Goal: Task Accomplishment & Management: Complete application form

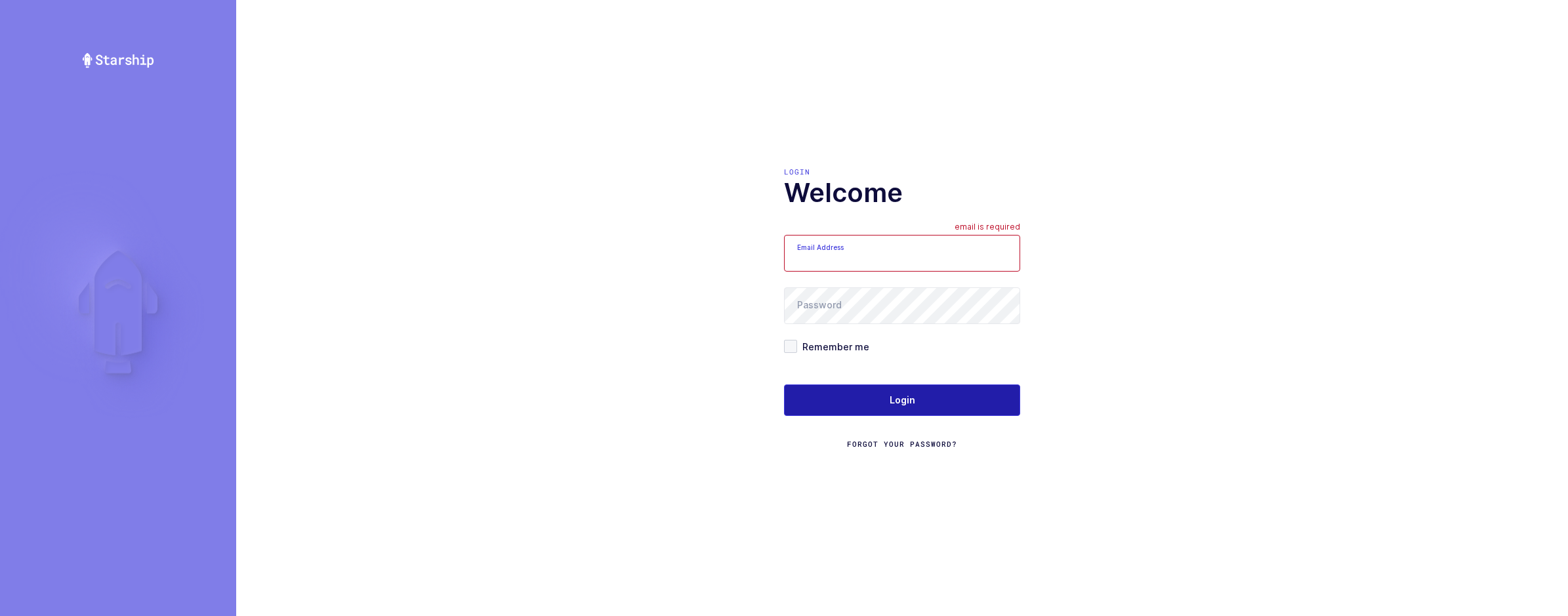
type input "[EMAIL_ADDRESS][DOMAIN_NAME]"
click at [851, 404] on button "Login" at bounding box center [902, 400] width 236 height 32
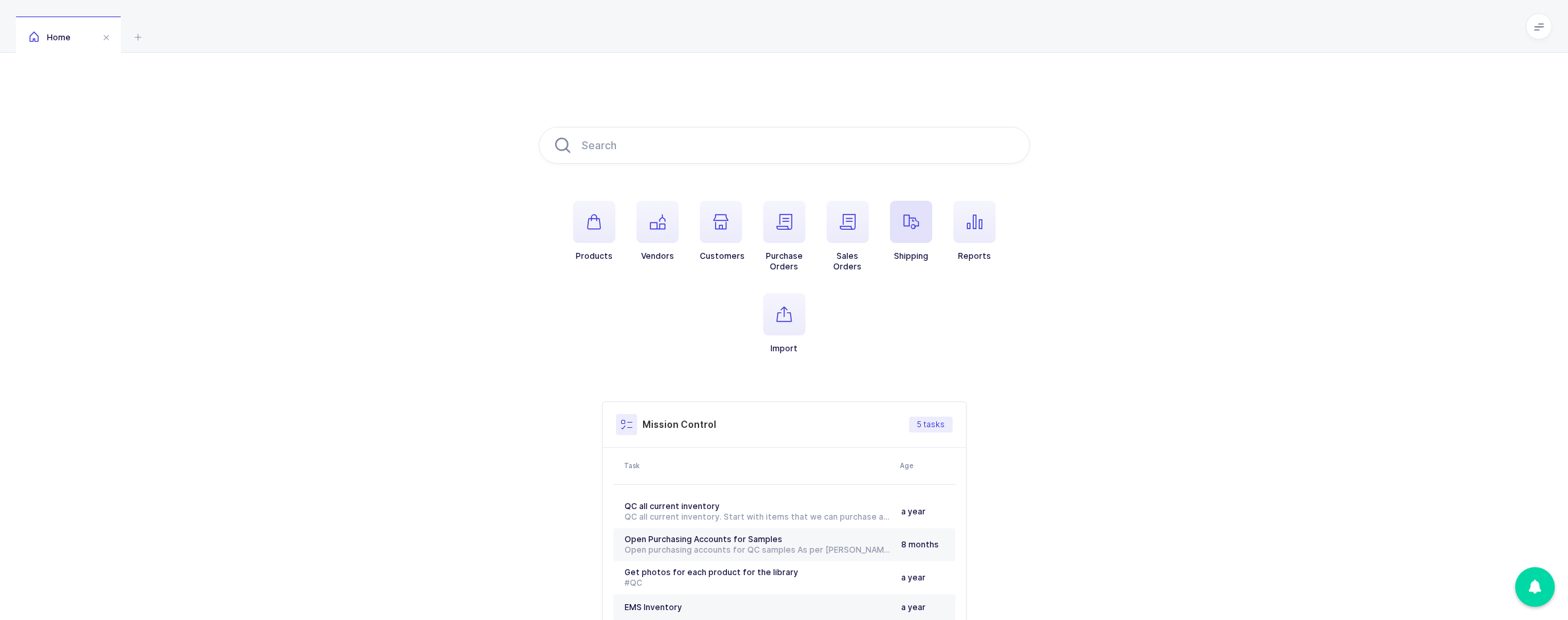
click at [899, 239] on span "button" at bounding box center [911, 222] width 42 height 42
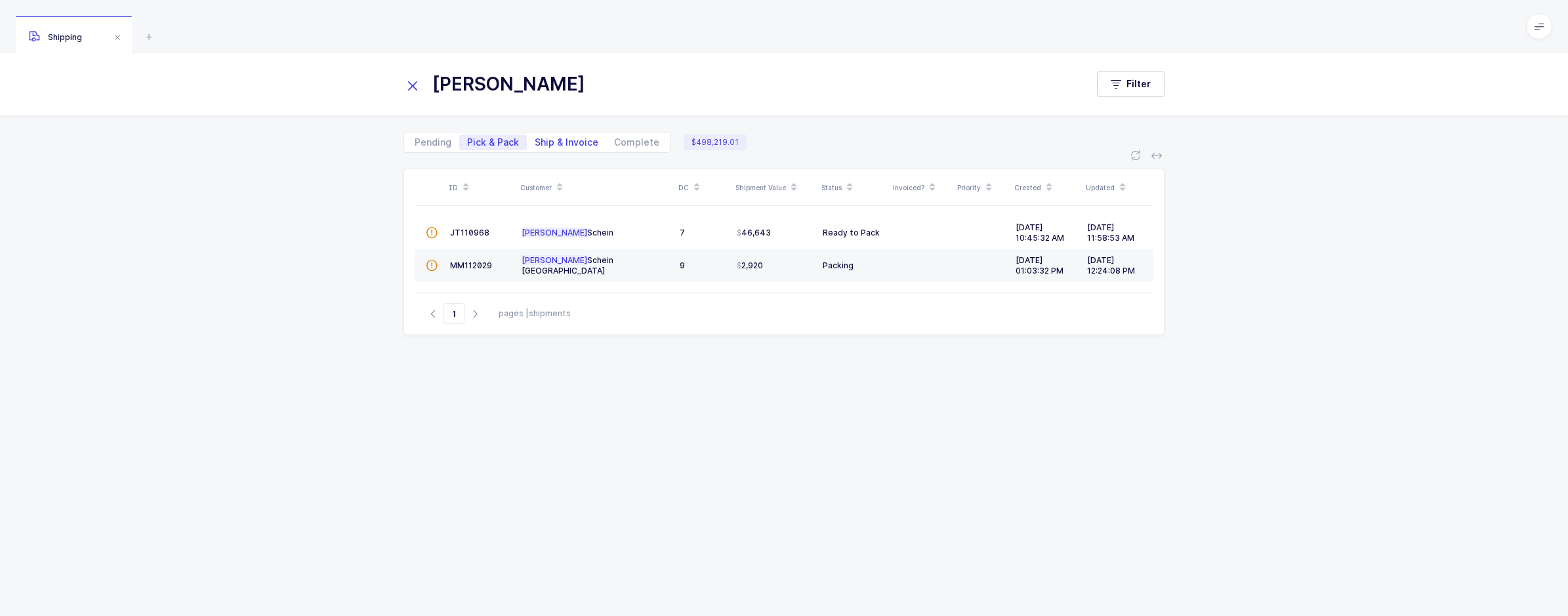
type input "[PERSON_NAME]"
click at [562, 138] on span "Ship & Invoice" at bounding box center [567, 142] width 64 height 9
click at [535, 136] on input "Ship & Invoice" at bounding box center [531, 139] width 9 height 9
radio input "true"
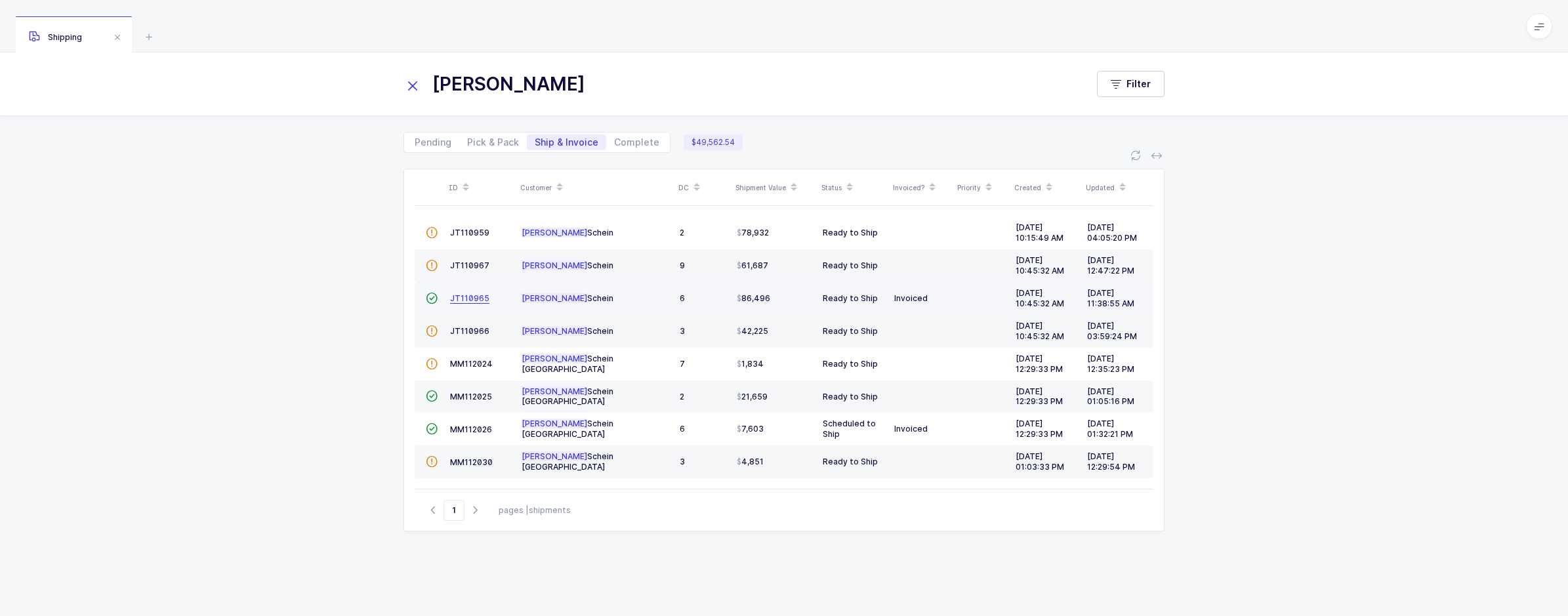
click at [476, 294] on span "JT110965" at bounding box center [469, 298] width 40 height 10
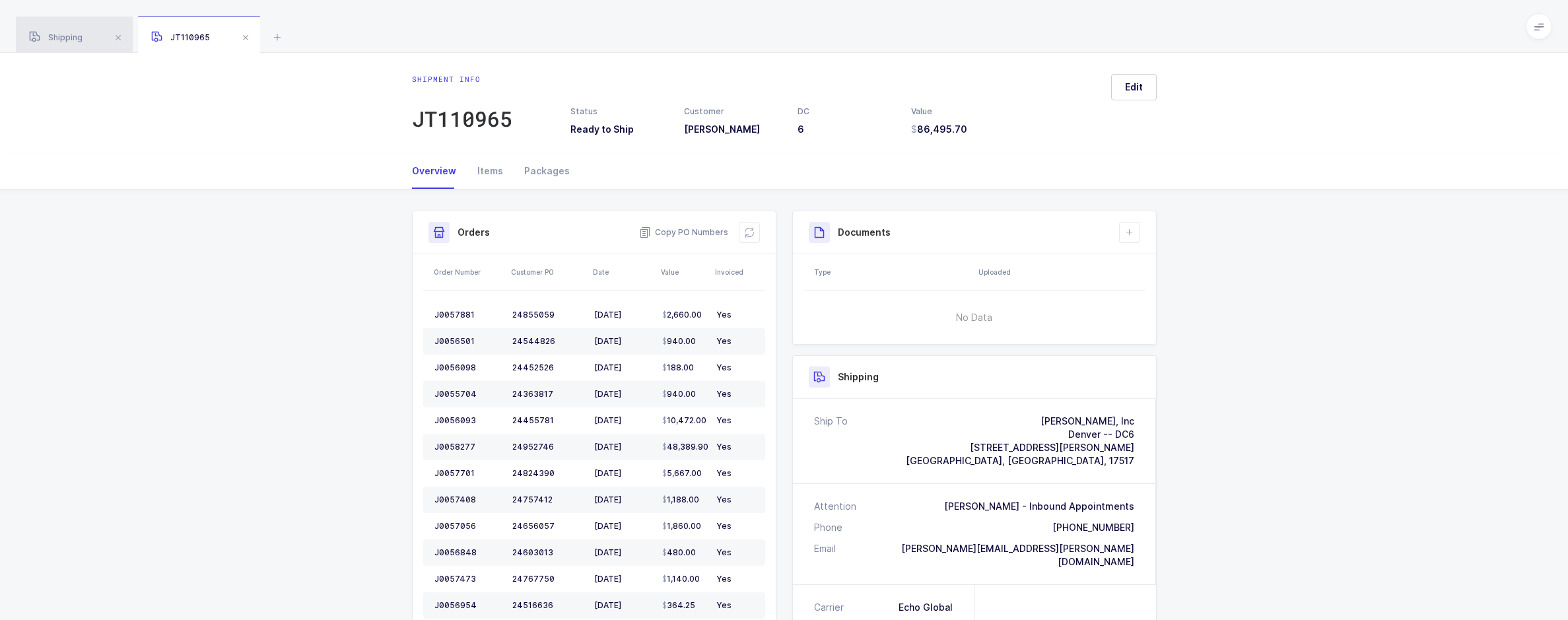
click at [85, 36] on div "Shipping" at bounding box center [74, 35] width 117 height 37
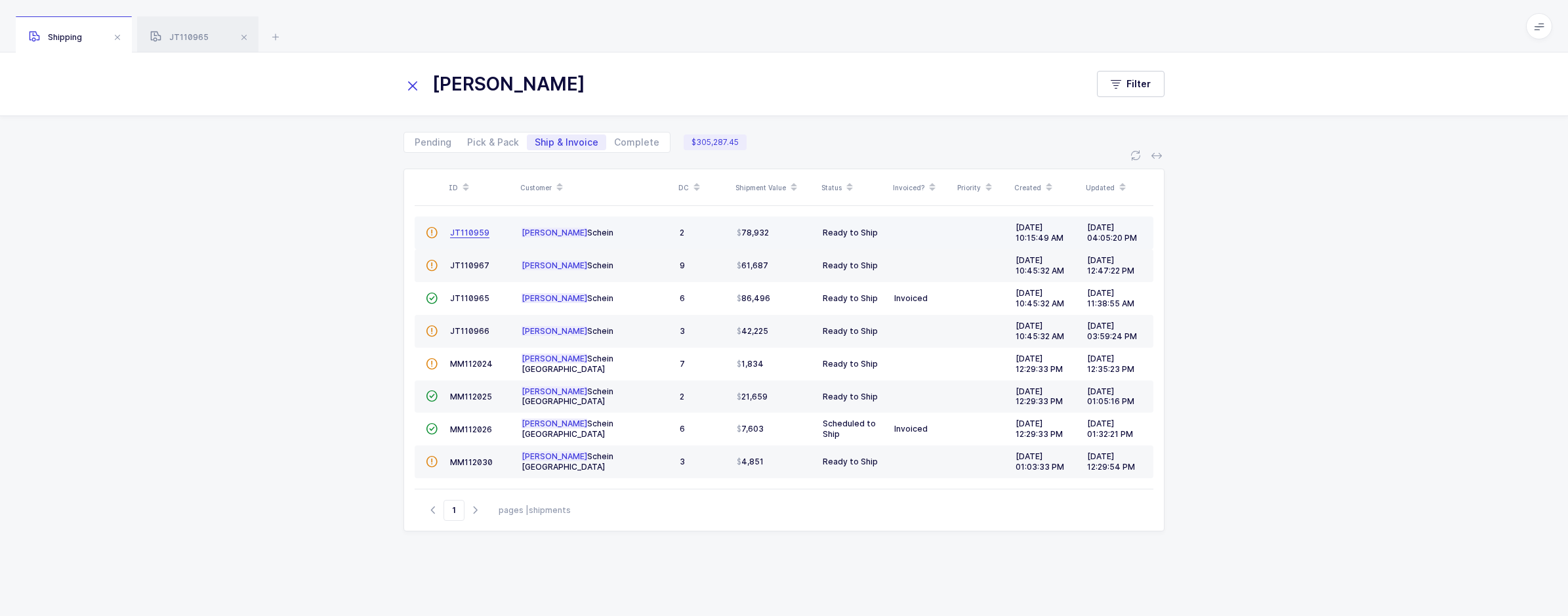
click at [469, 233] on span "JT110959" at bounding box center [469, 232] width 40 height 10
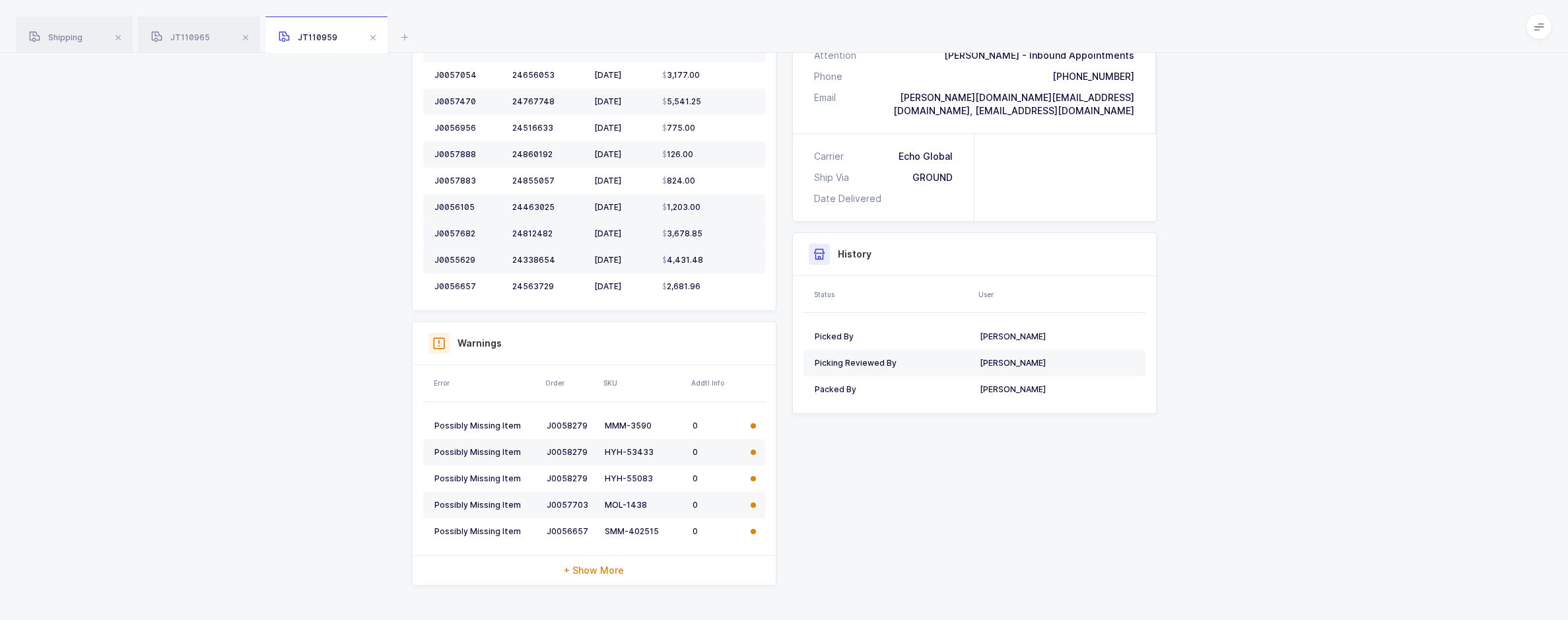
scroll to position [458, 0]
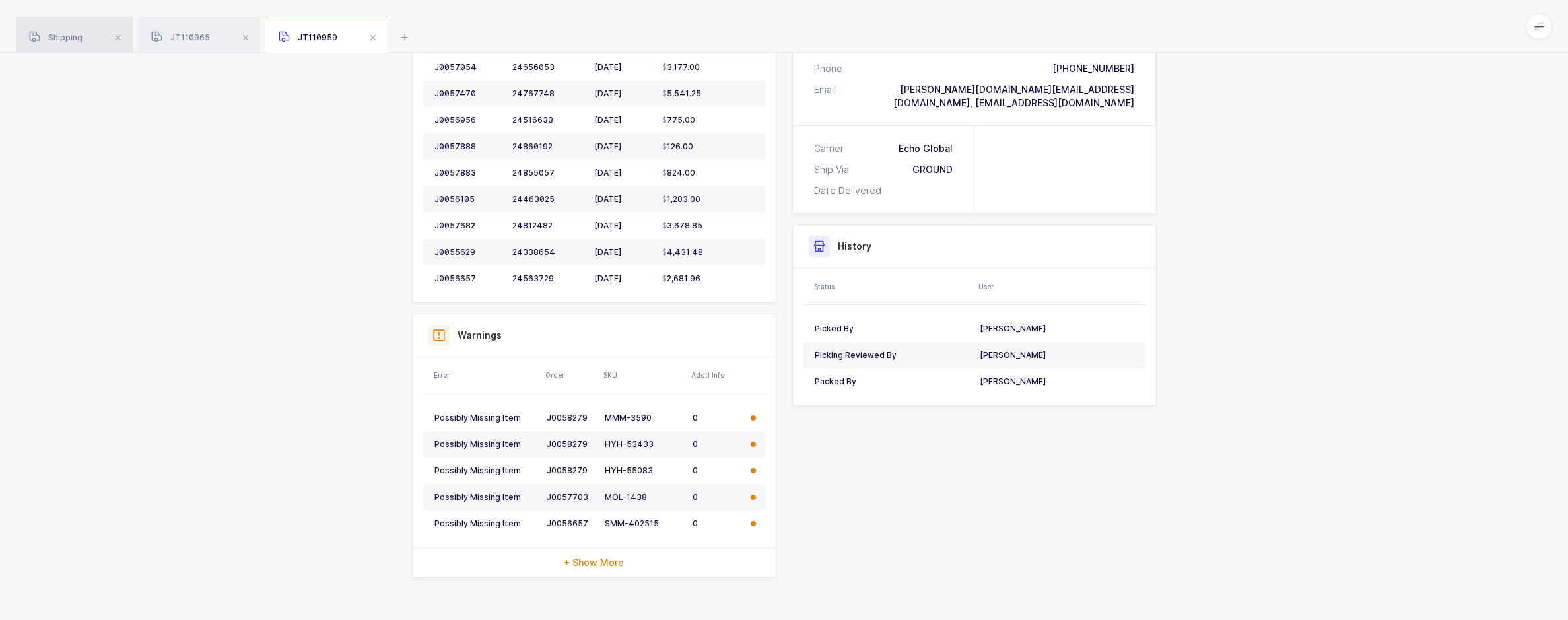
click at [53, 44] on div "Shipping" at bounding box center [74, 35] width 117 height 37
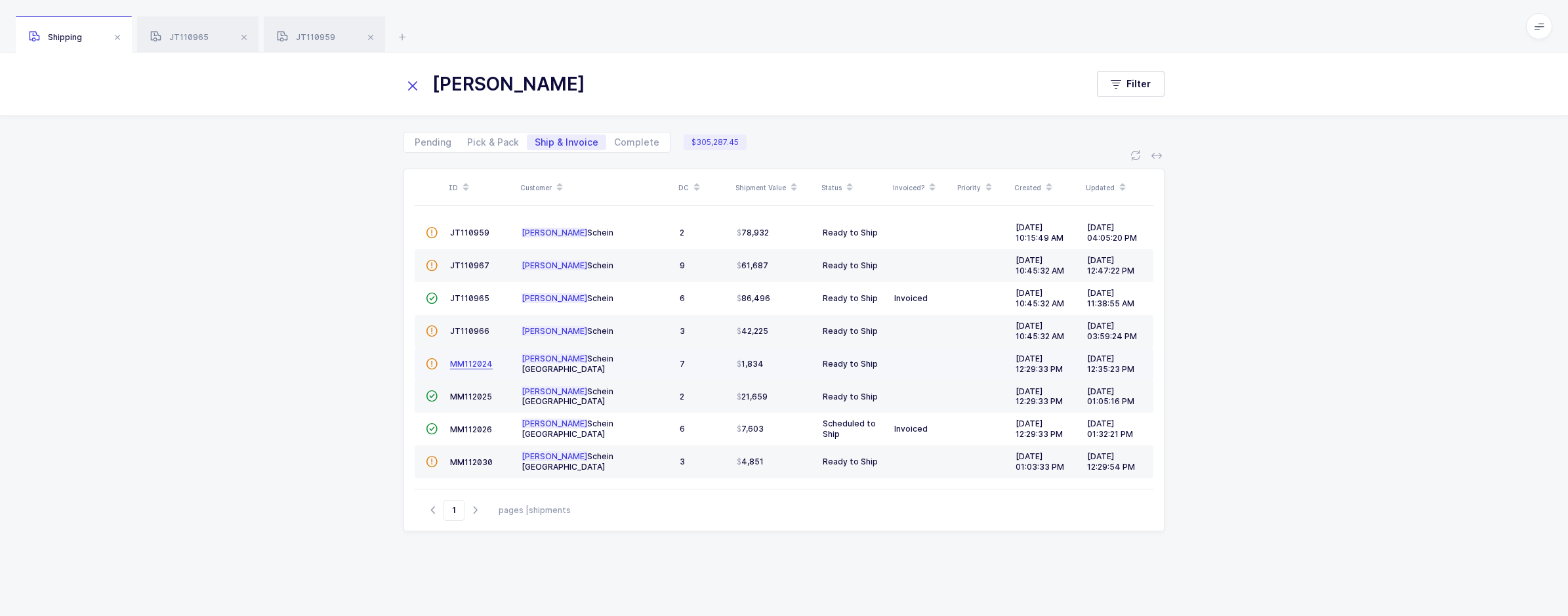
click at [482, 359] on span "MM112024" at bounding box center [470, 364] width 43 height 10
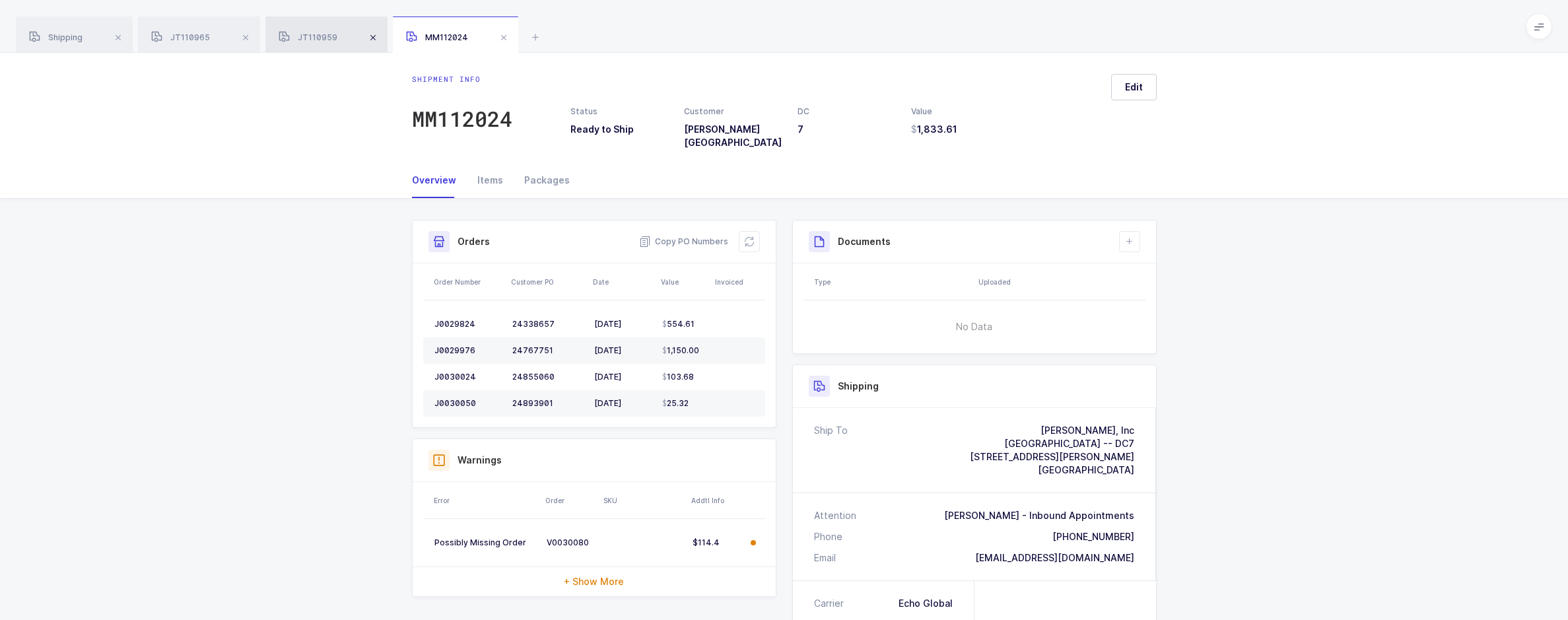
click at [375, 39] on span at bounding box center [374, 38] width 16 height 16
click at [250, 37] on span at bounding box center [246, 38] width 16 height 16
click at [67, 36] on span "Shipping" at bounding box center [56, 37] width 54 height 10
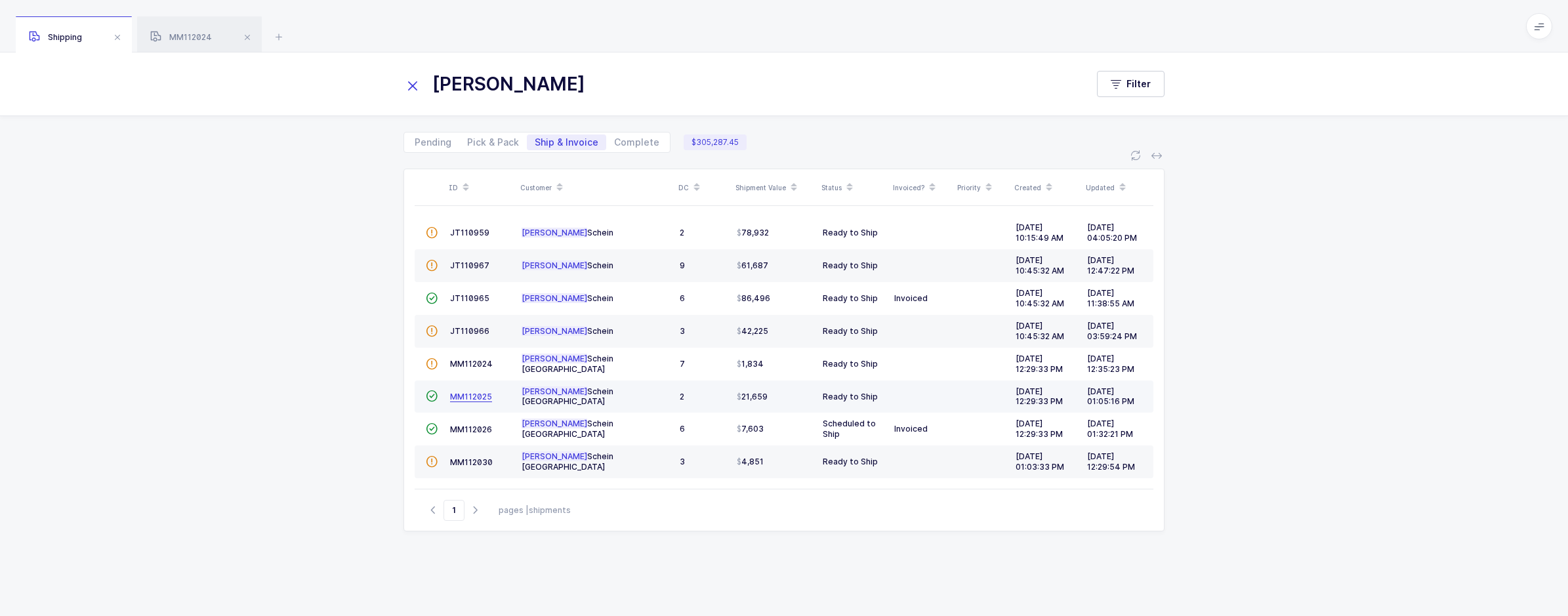
click at [479, 397] on span "MM112025" at bounding box center [470, 397] width 42 height 10
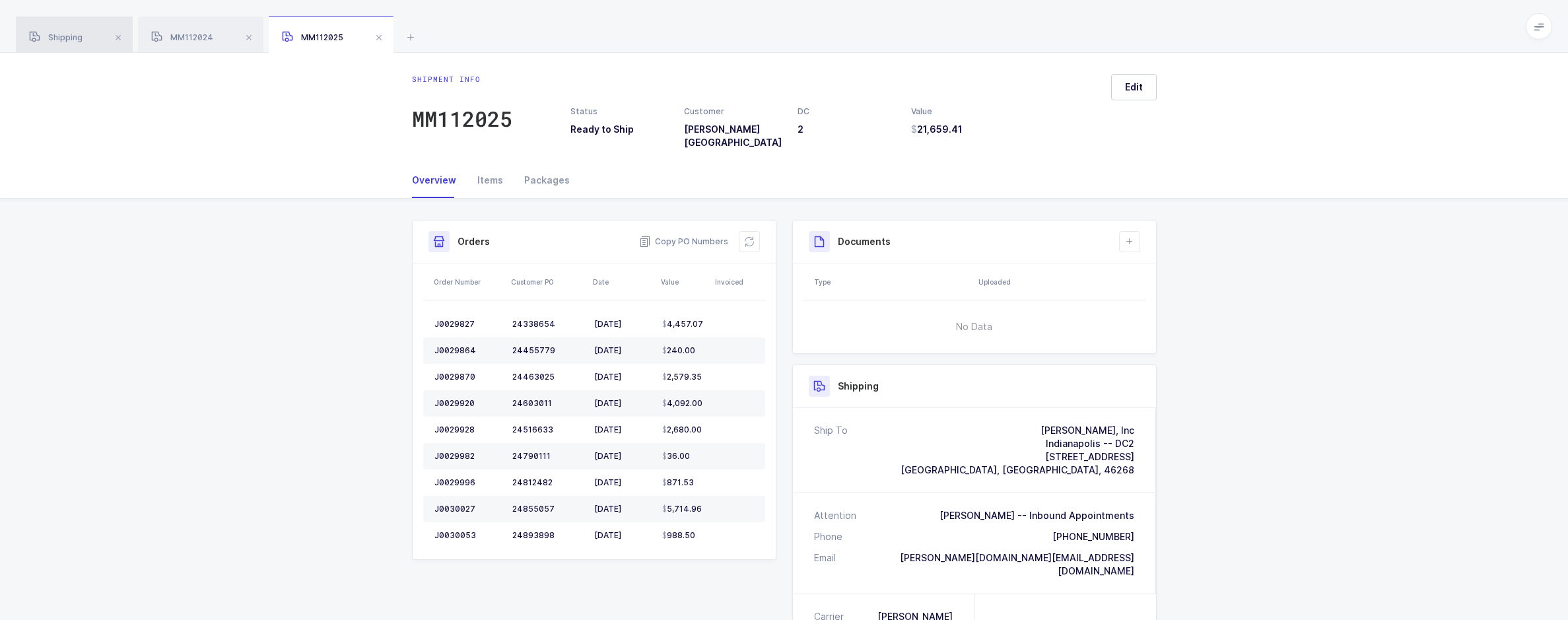
click at [48, 36] on span "Shipping" at bounding box center [56, 37] width 54 height 10
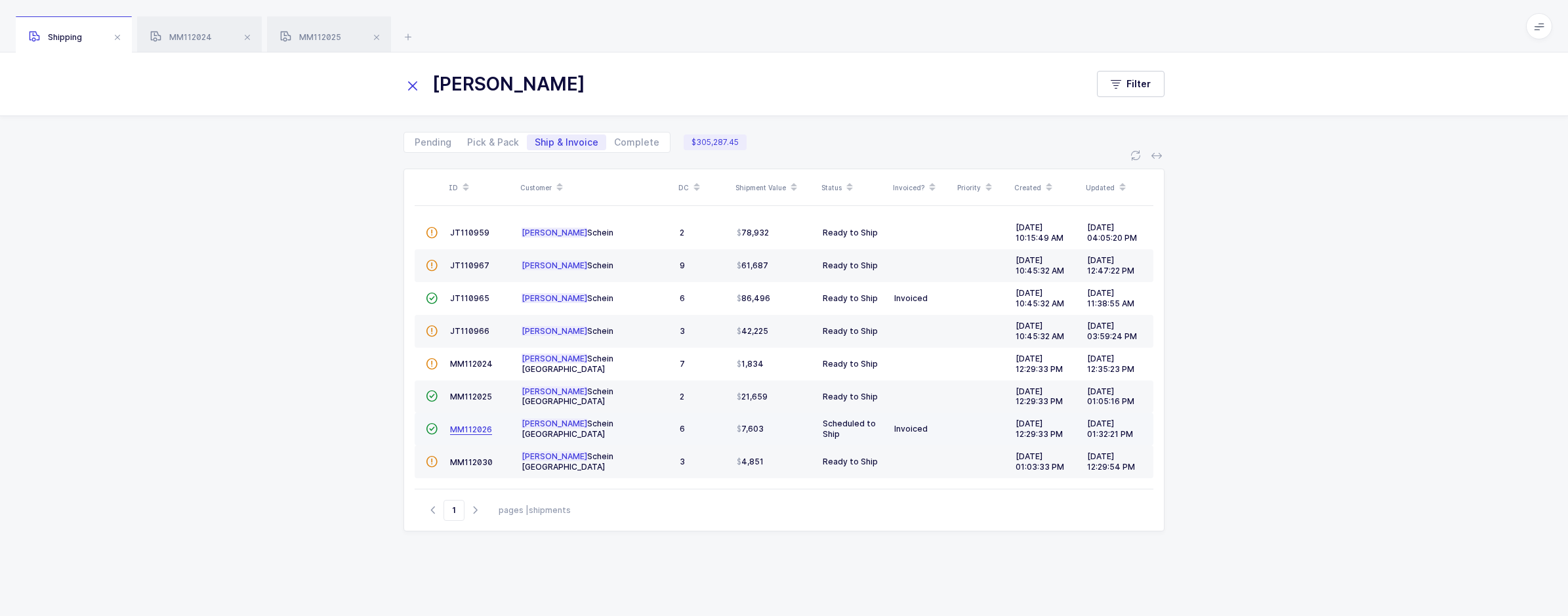
click at [455, 430] on span "MM112026" at bounding box center [470, 430] width 42 height 10
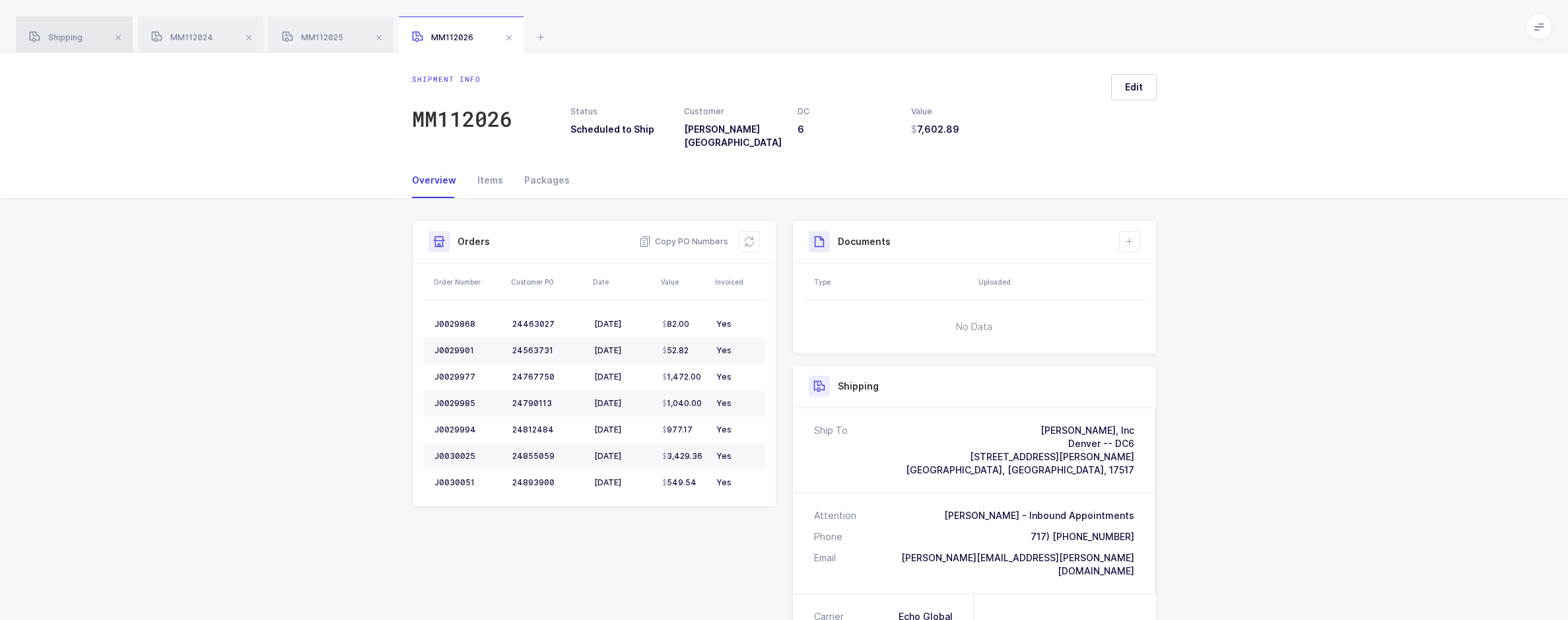
click at [98, 47] on div "Shipping" at bounding box center [74, 35] width 117 height 37
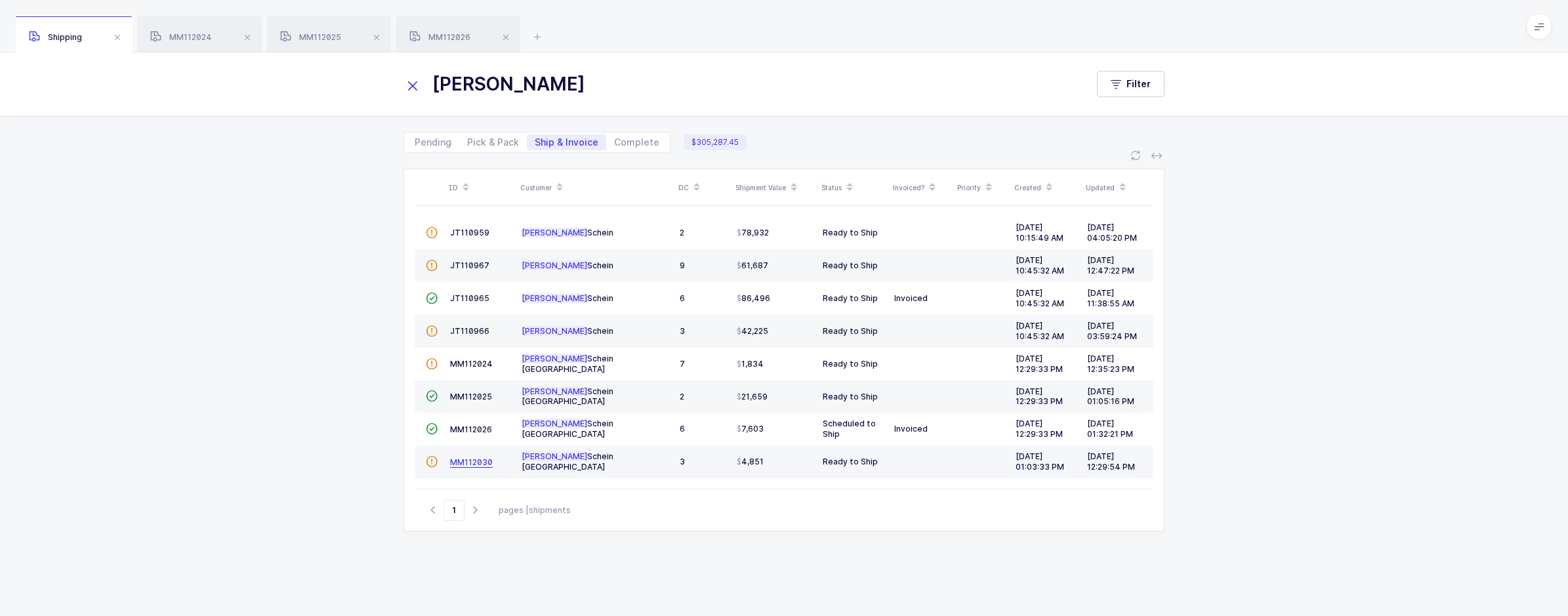
click at [461, 458] on span "MM112030" at bounding box center [470, 462] width 43 height 10
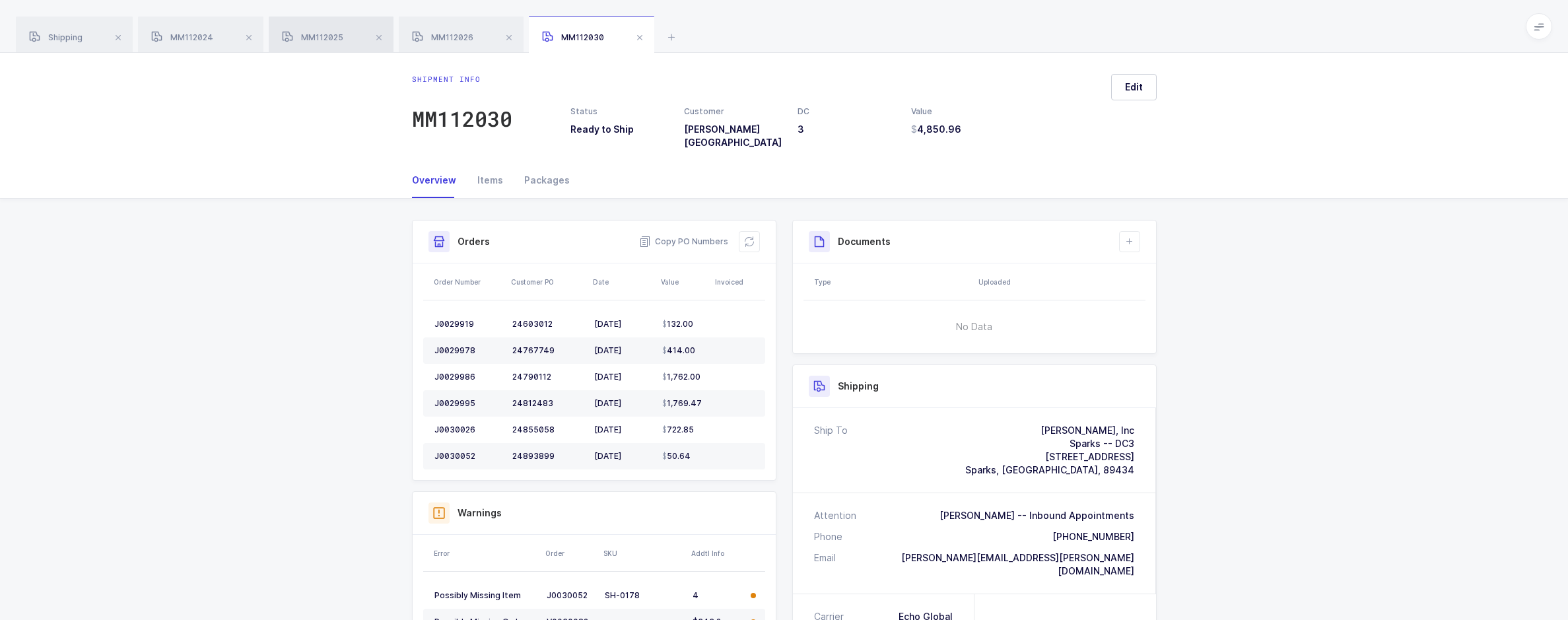
click at [336, 28] on div "MM112025" at bounding box center [331, 35] width 125 height 37
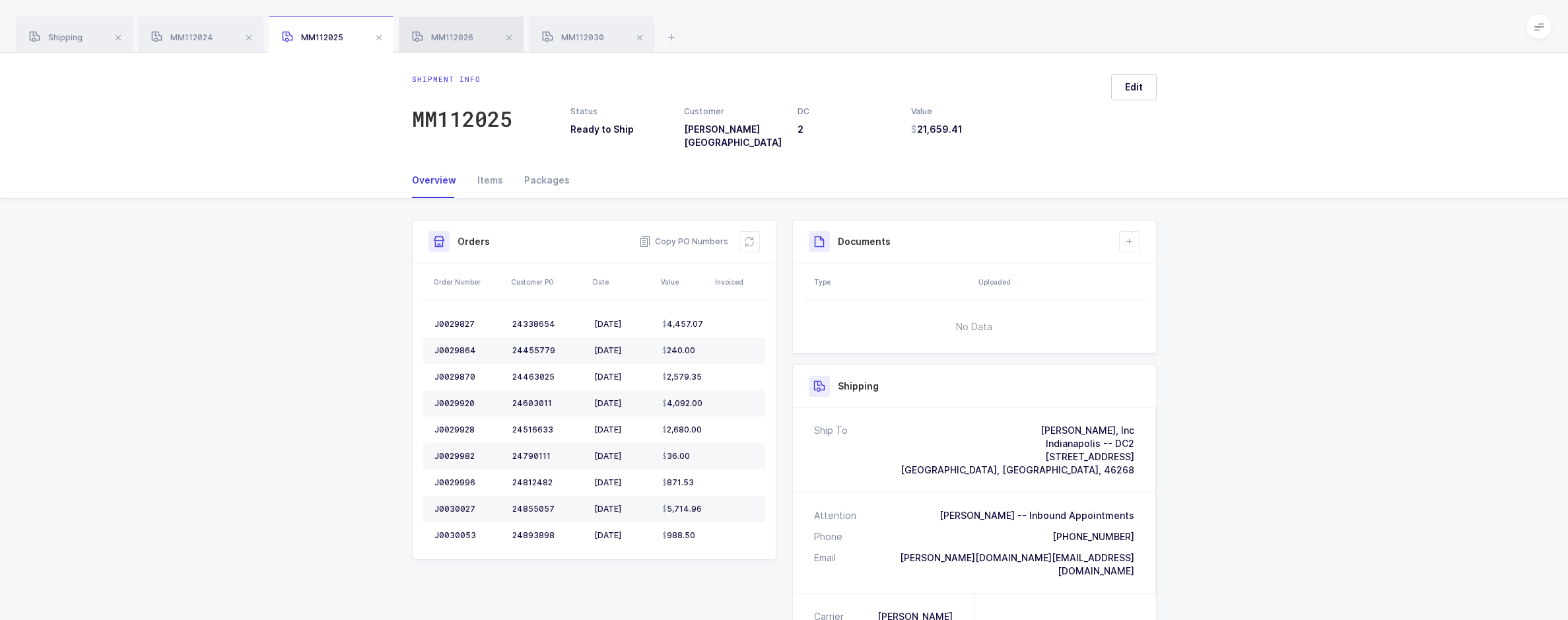
click at [459, 44] on div "MM112026" at bounding box center [460, 35] width 125 height 37
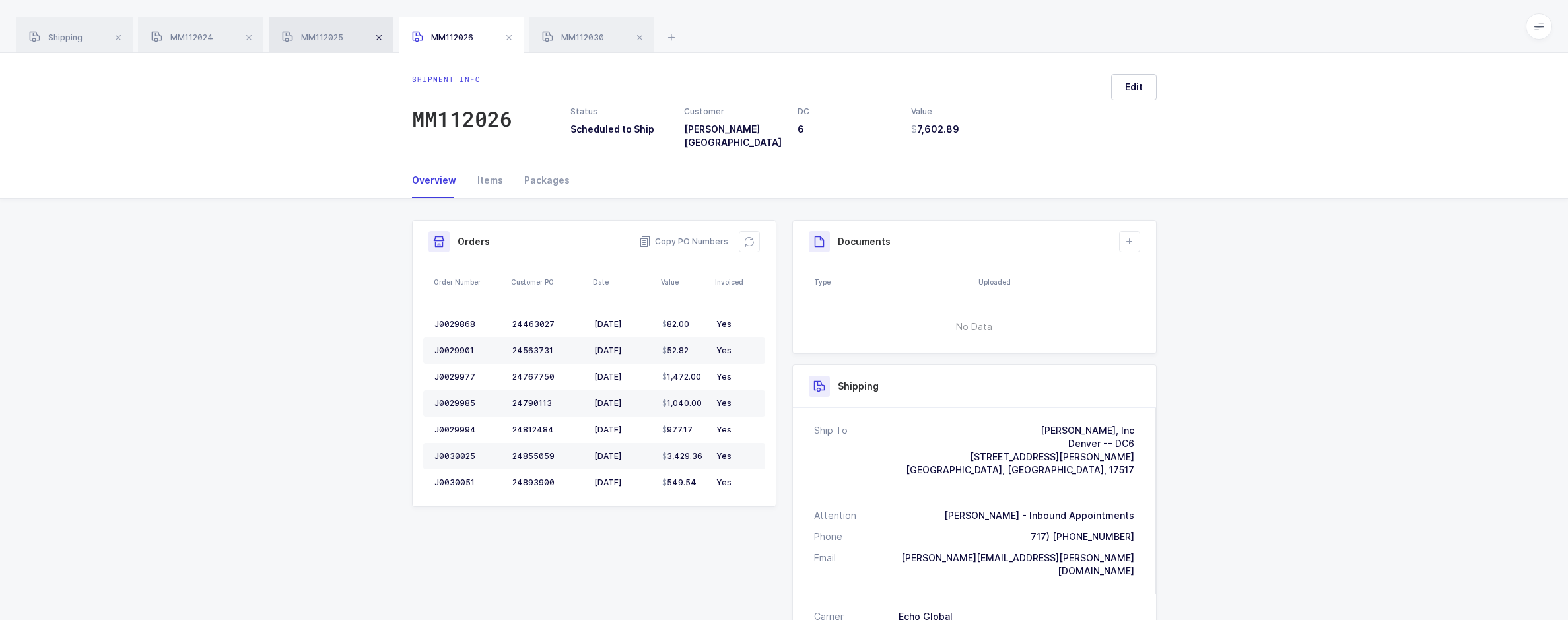
click at [380, 38] on span at bounding box center [379, 38] width 16 height 16
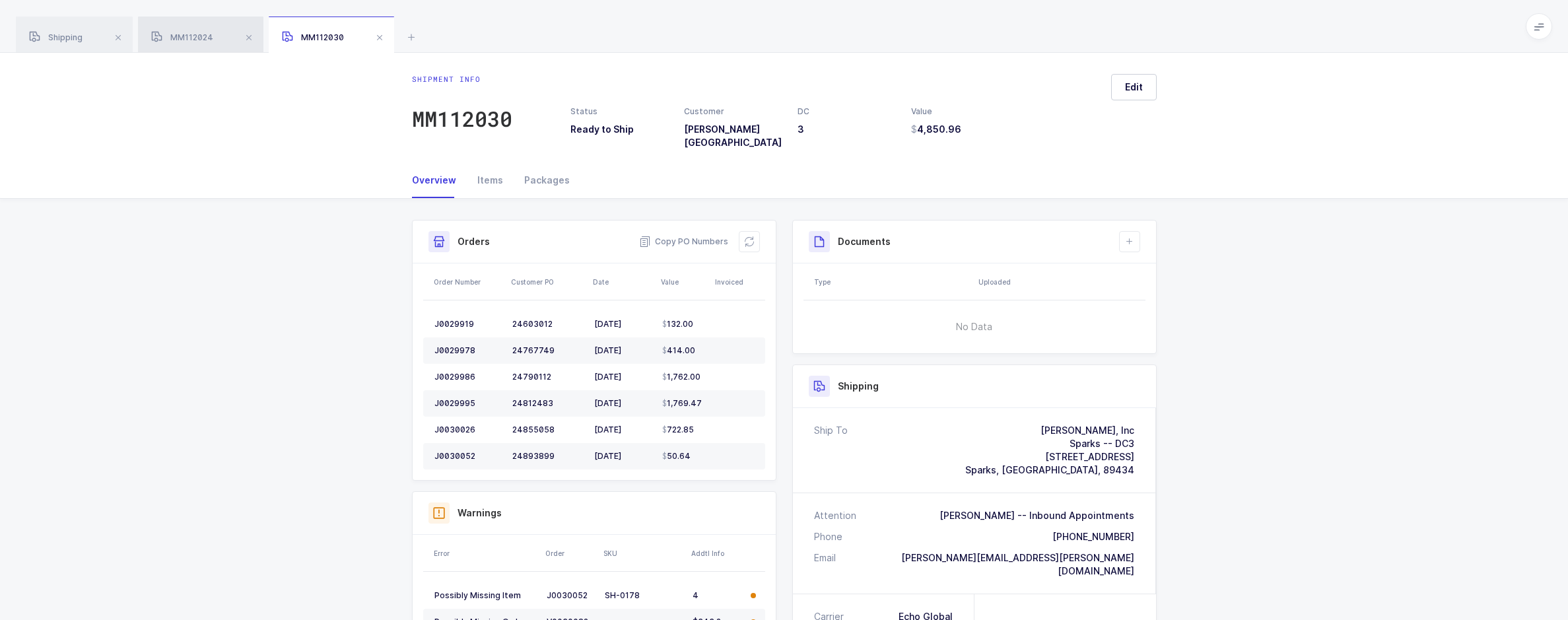
click at [183, 42] on div "MM112024" at bounding box center [201, 35] width 126 height 37
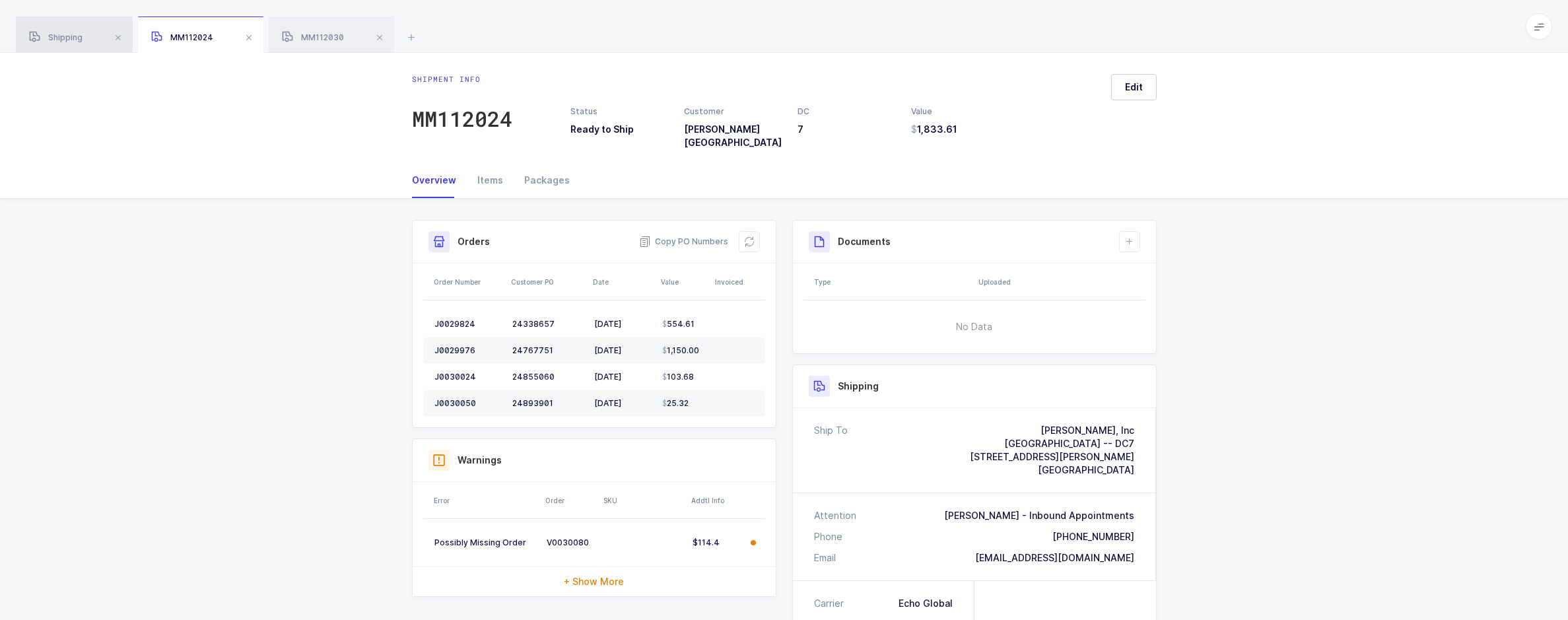
click at [67, 42] on span "Shipping" at bounding box center [56, 37] width 54 height 10
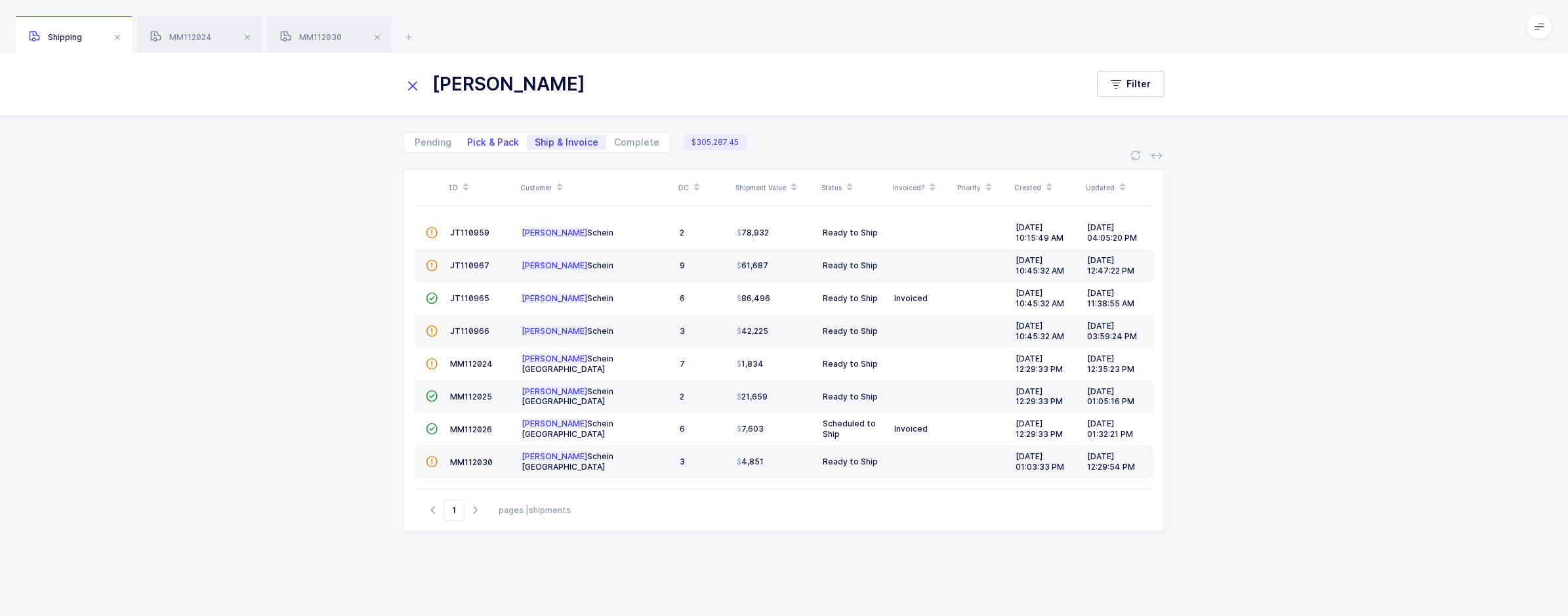
click at [475, 143] on span "Pick & Pack" at bounding box center [493, 142] width 52 height 9
click at [467, 143] on input "Pick & Pack" at bounding box center [463, 139] width 9 height 9
radio input "true"
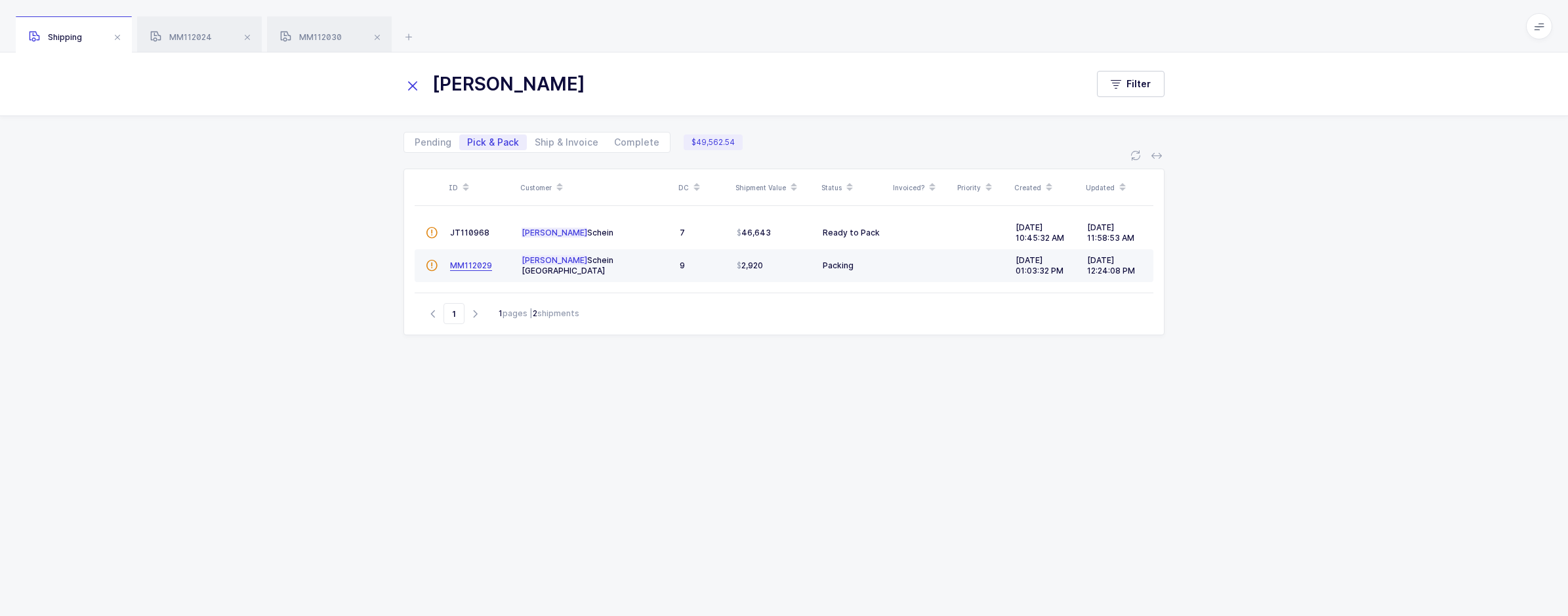
click at [476, 265] on span "MM112029" at bounding box center [470, 265] width 42 height 10
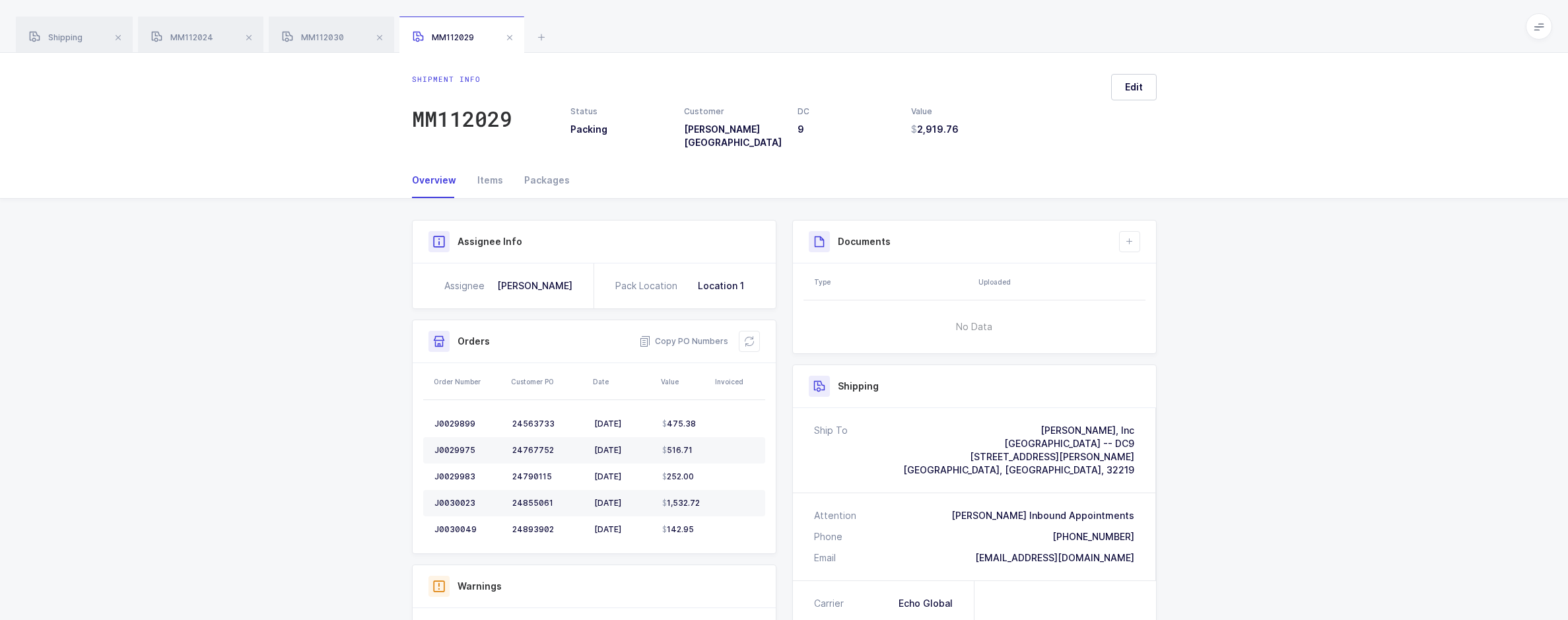
drag, startPoint x: 314, startPoint y: 129, endPoint x: 395, endPoint y: 126, distance: 81.1
click at [336, 109] on div "Shipment info MM112029 Status Packing Customer [PERSON_NAME] [GEOGRAPHIC_DATA] …" at bounding box center [784, 108] width 1568 height 110
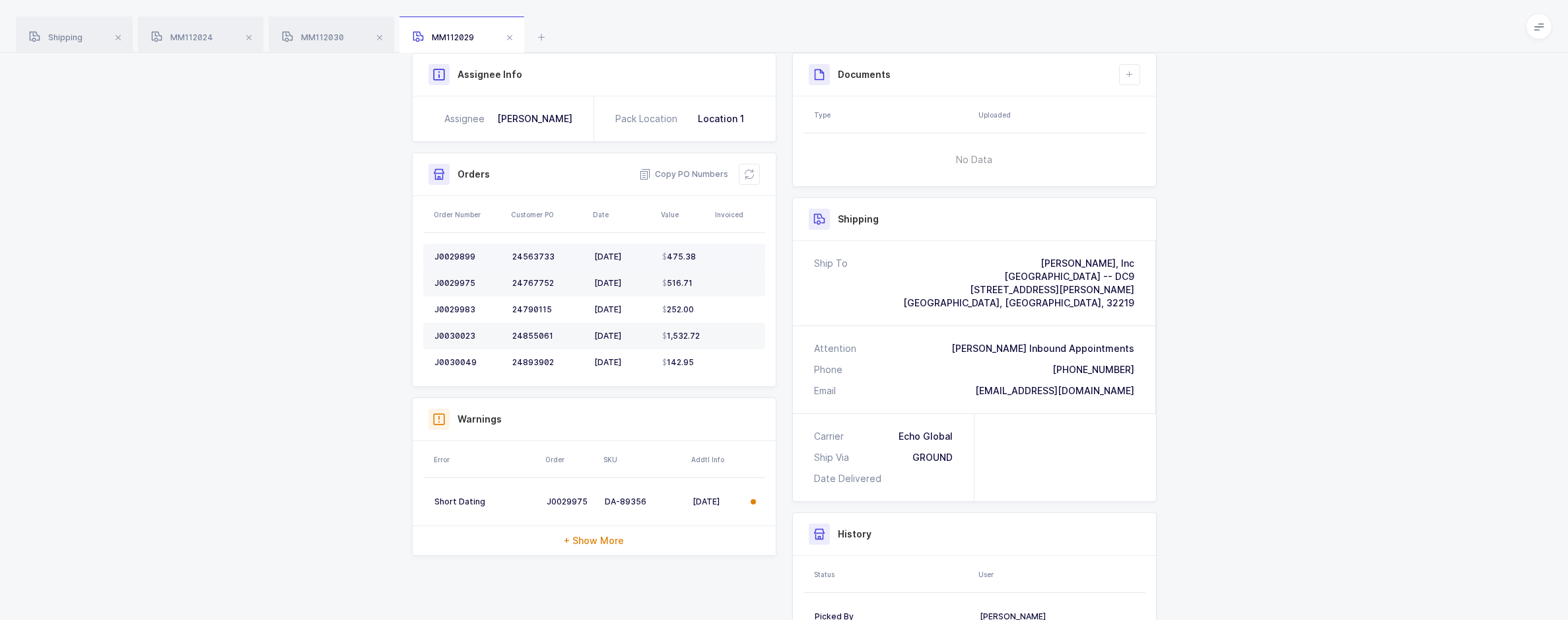
scroll to position [198, 0]
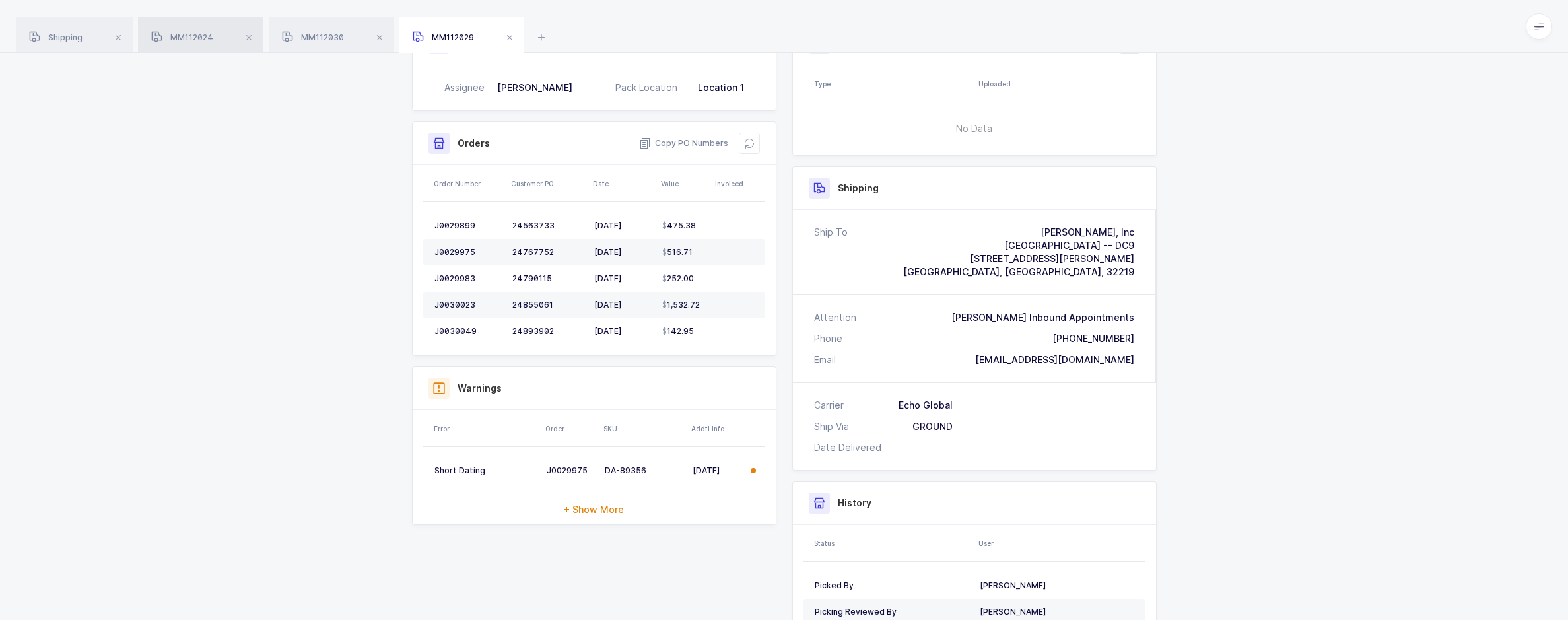
click at [217, 27] on div "MM112024" at bounding box center [201, 35] width 126 height 37
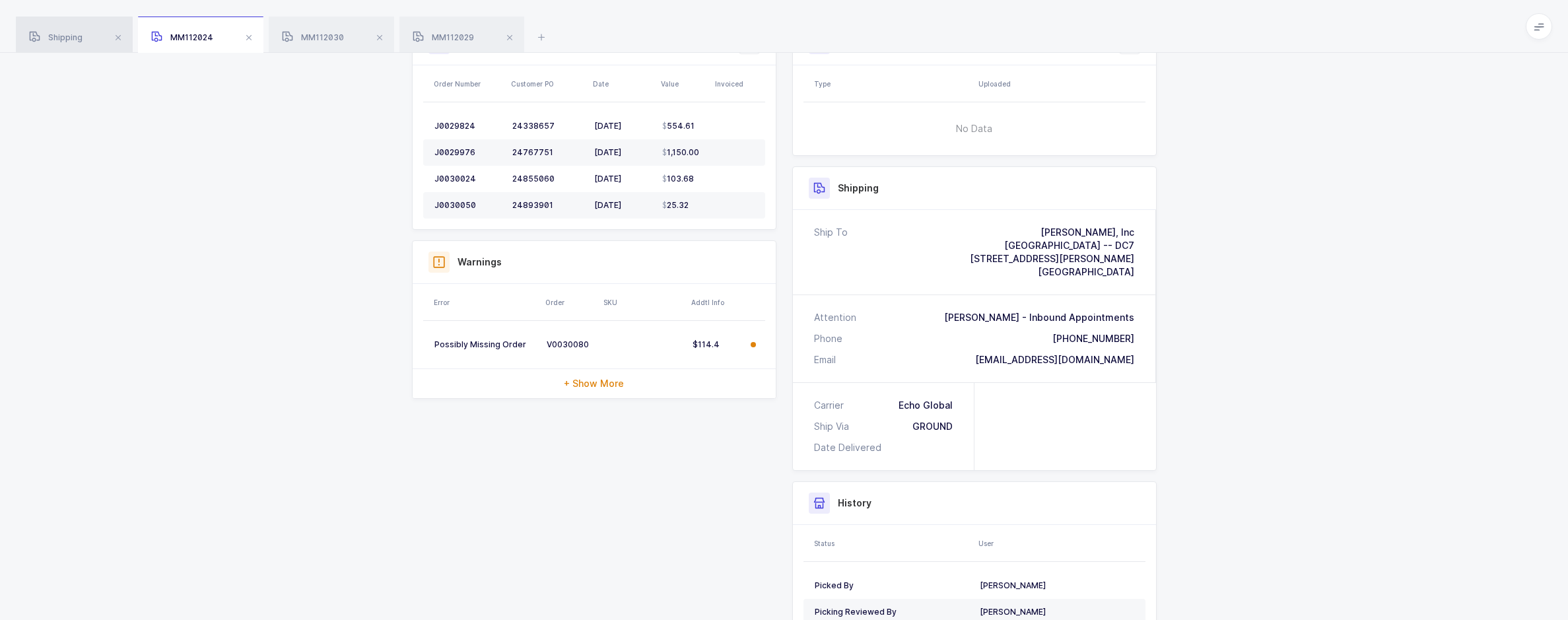
click at [81, 38] on span "Shipping" at bounding box center [56, 37] width 54 height 10
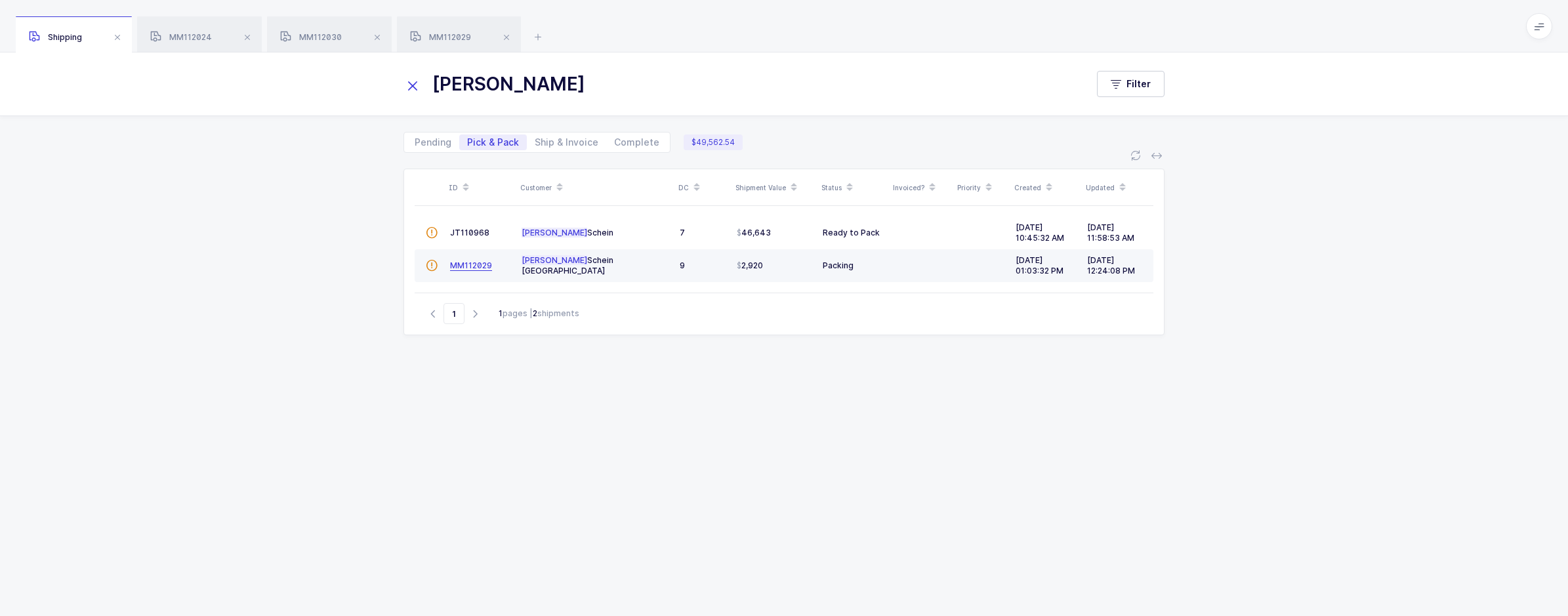
click at [487, 263] on span "MM112029" at bounding box center [470, 265] width 42 height 10
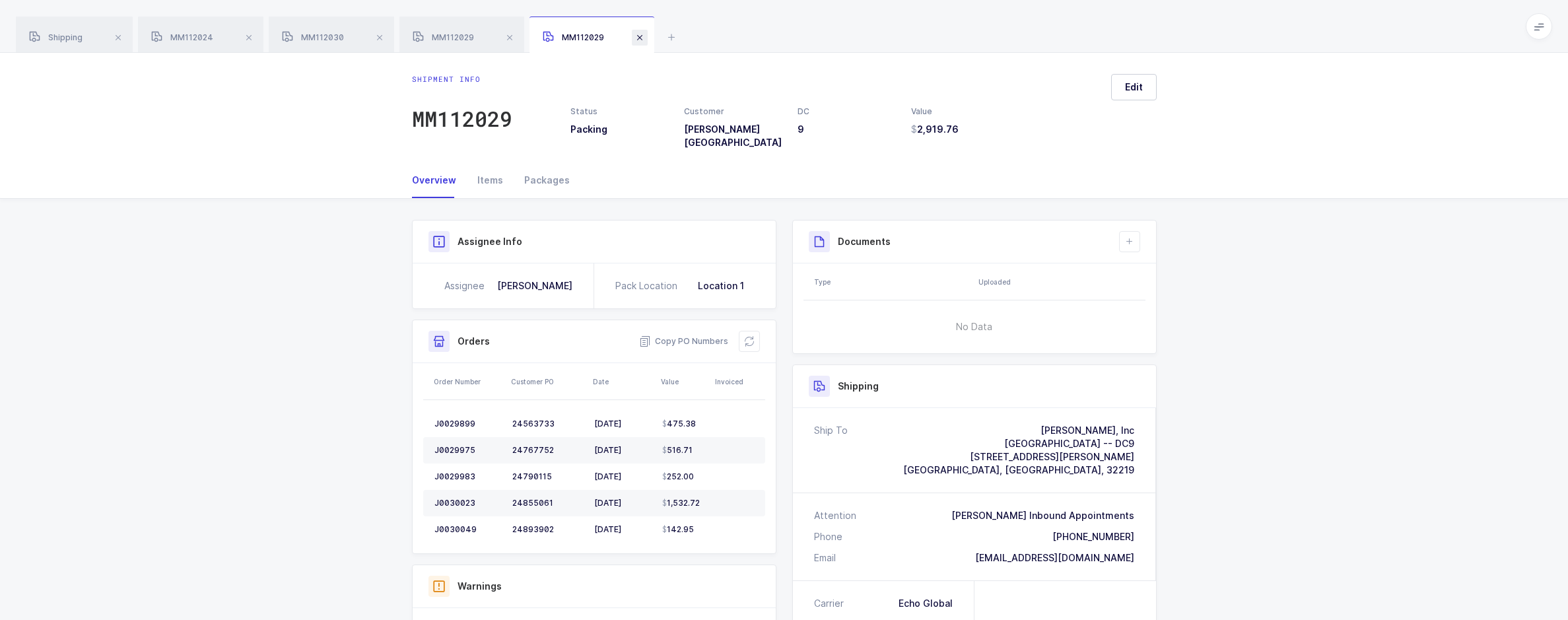
click at [642, 39] on span at bounding box center [640, 38] width 16 height 16
click at [91, 42] on div "Shipping" at bounding box center [74, 35] width 117 height 37
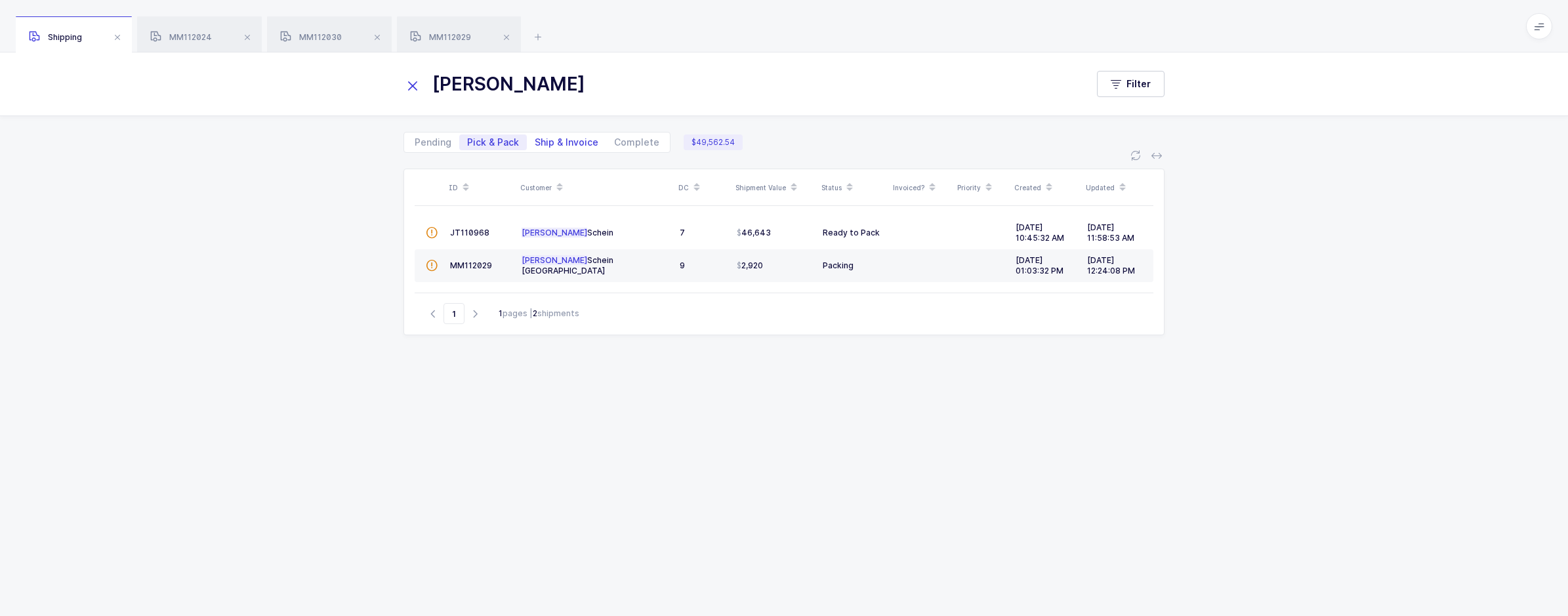
click at [555, 147] on span "Ship & Invoice" at bounding box center [567, 142] width 64 height 9
click at [535, 143] on input "Ship & Invoice" at bounding box center [531, 139] width 9 height 9
radio input "true"
radio input "false"
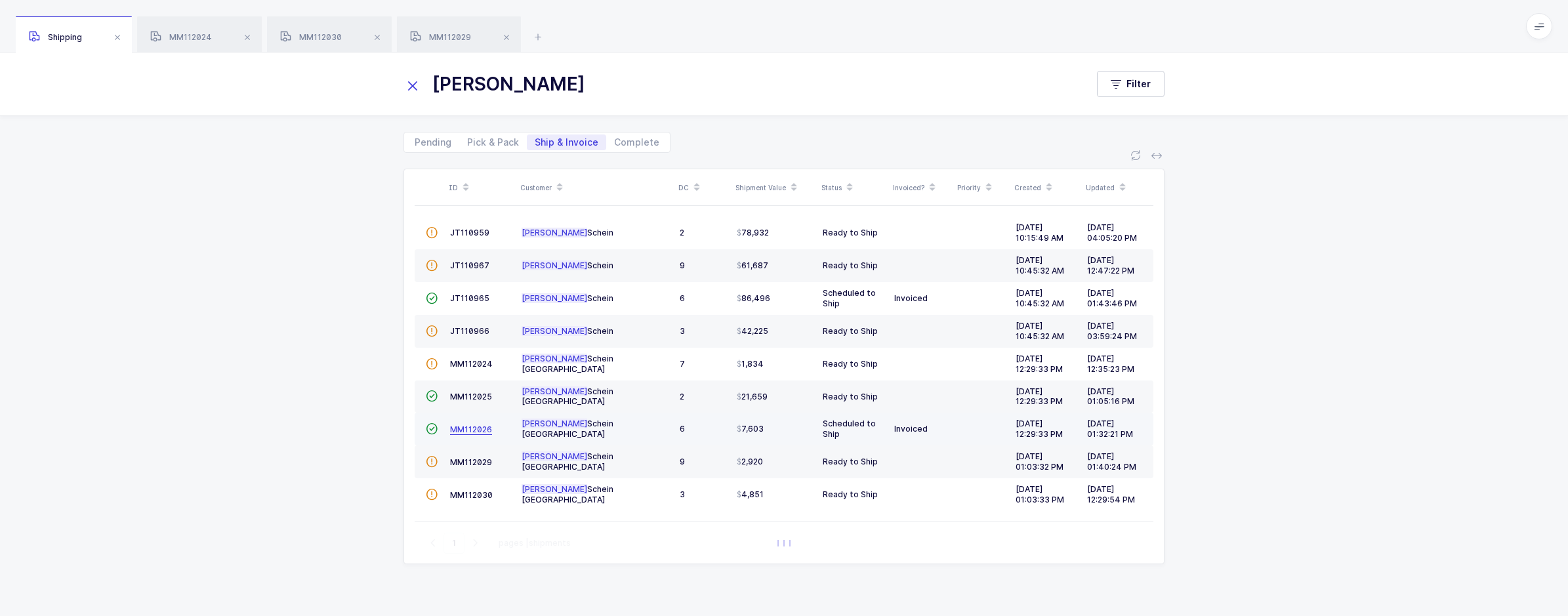
click at [475, 431] on span "MM112026" at bounding box center [470, 430] width 42 height 10
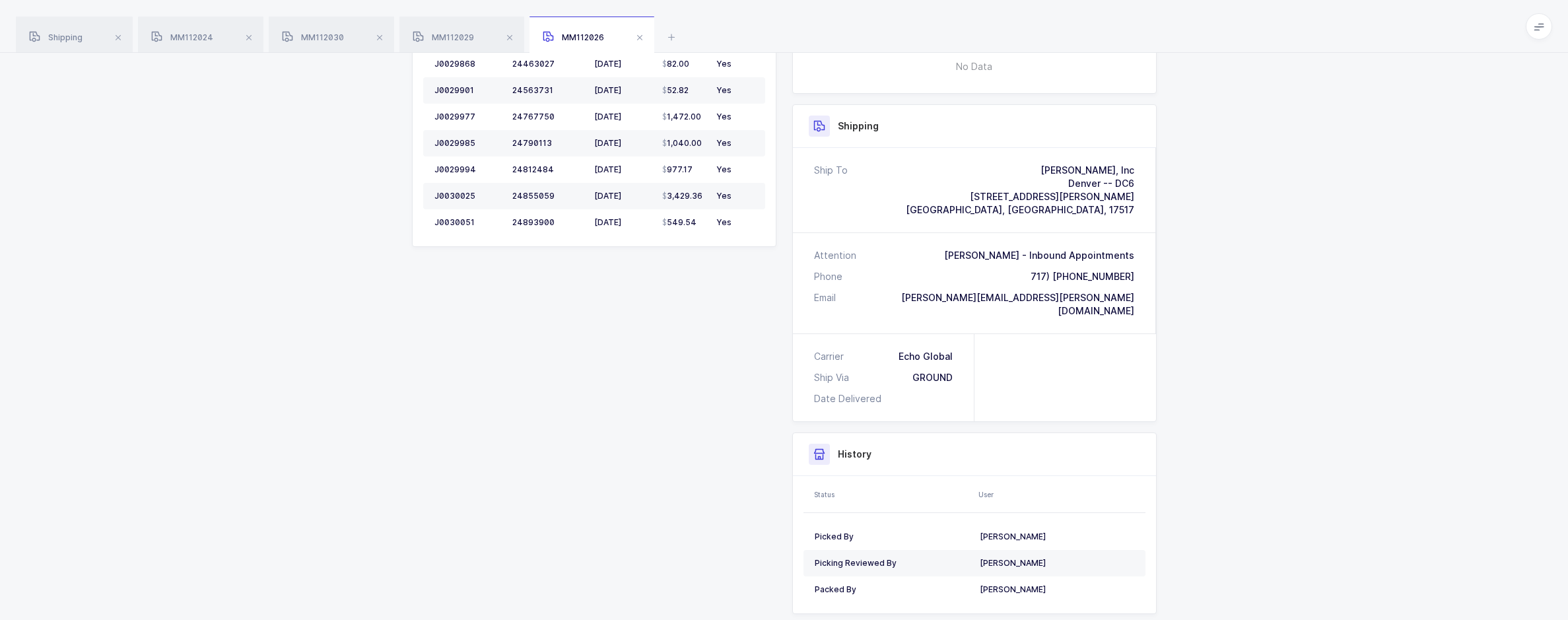
scroll to position [274, 0]
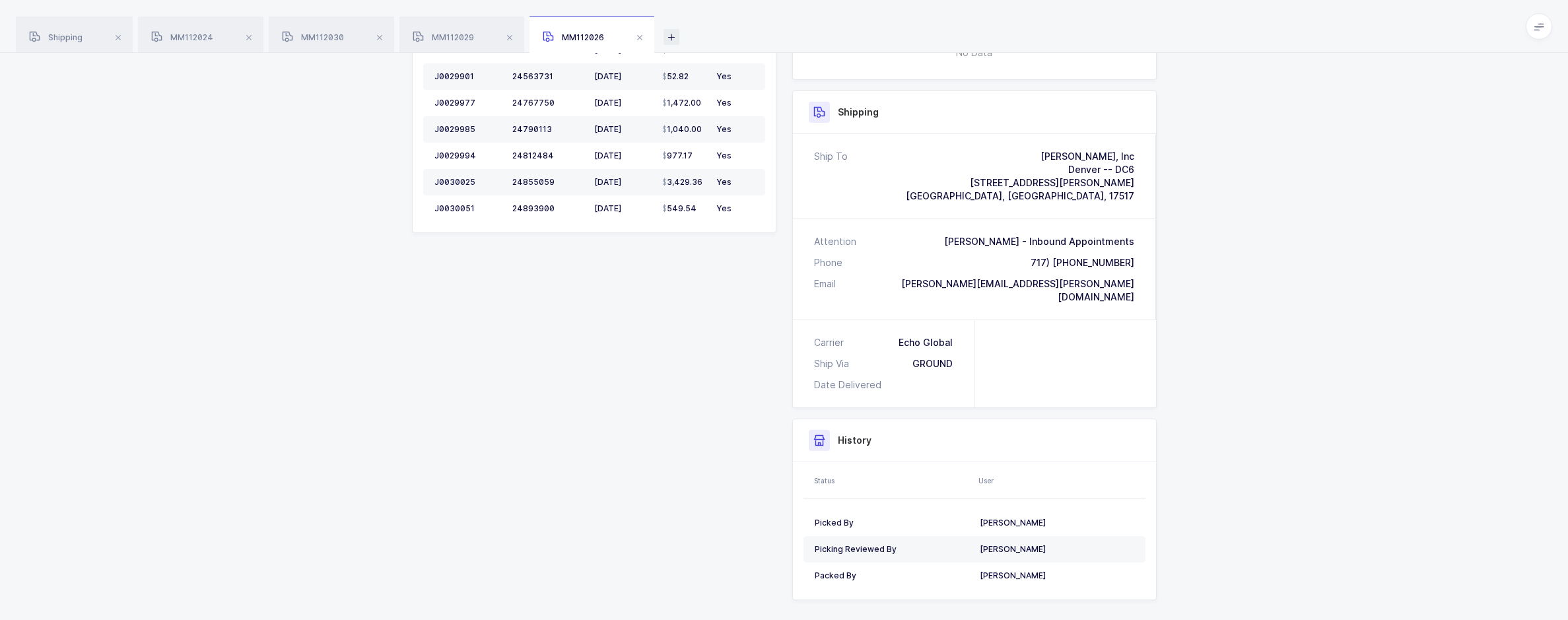
click at [679, 36] on icon at bounding box center [671, 37] width 16 height 16
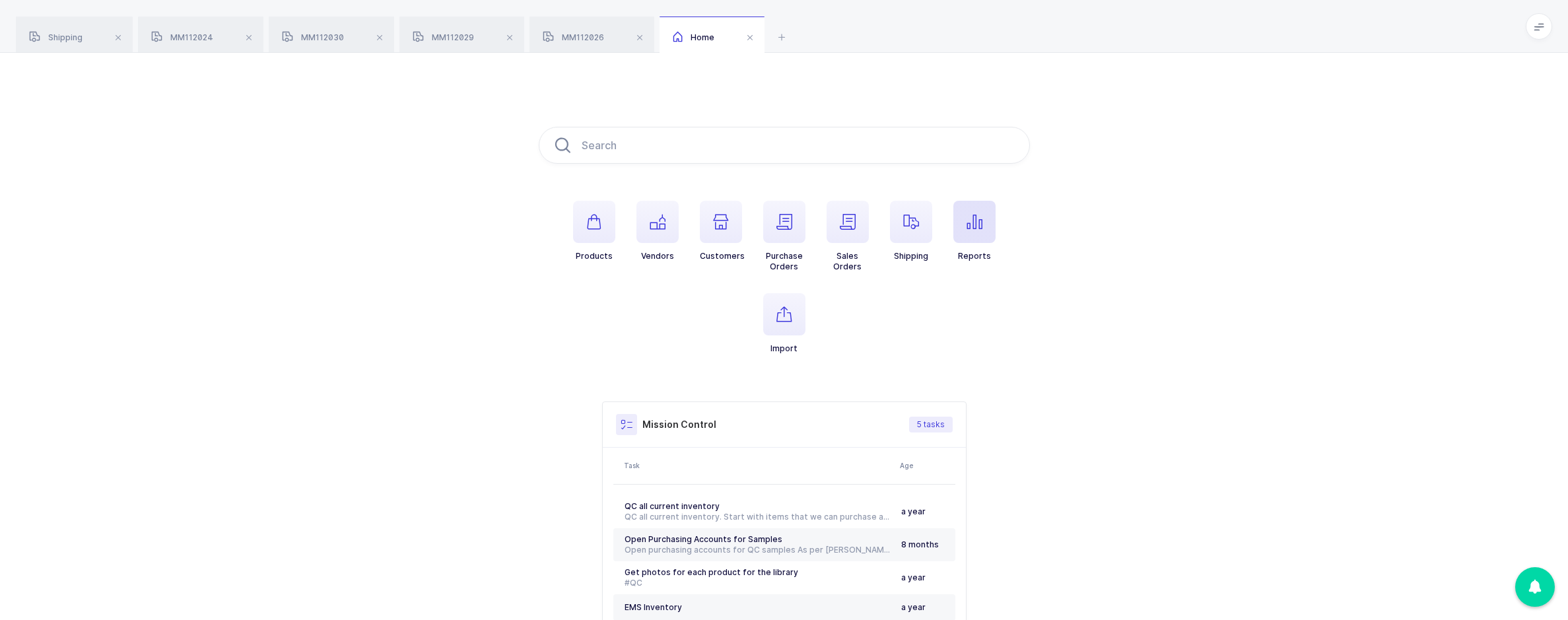
click at [961, 235] on span "button" at bounding box center [975, 222] width 42 height 42
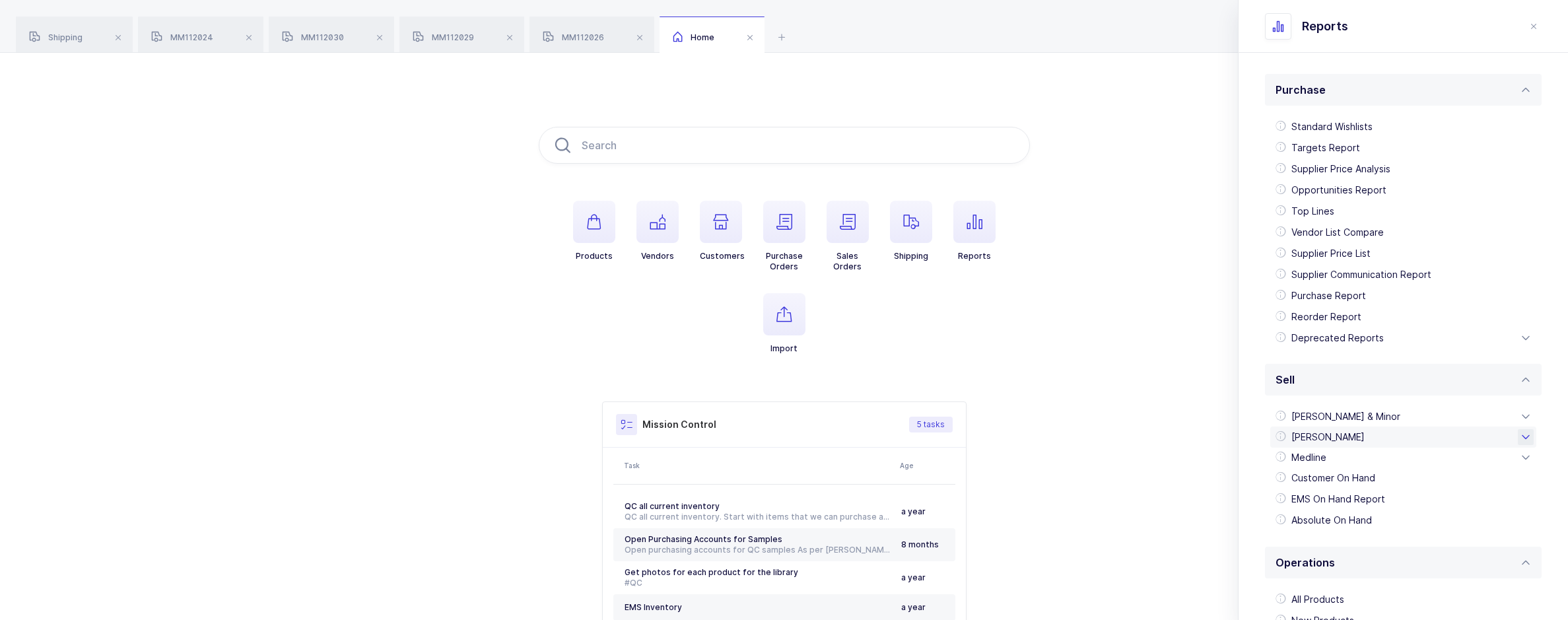
click at [1331, 431] on div "[PERSON_NAME]" at bounding box center [1403, 436] width 266 height 21
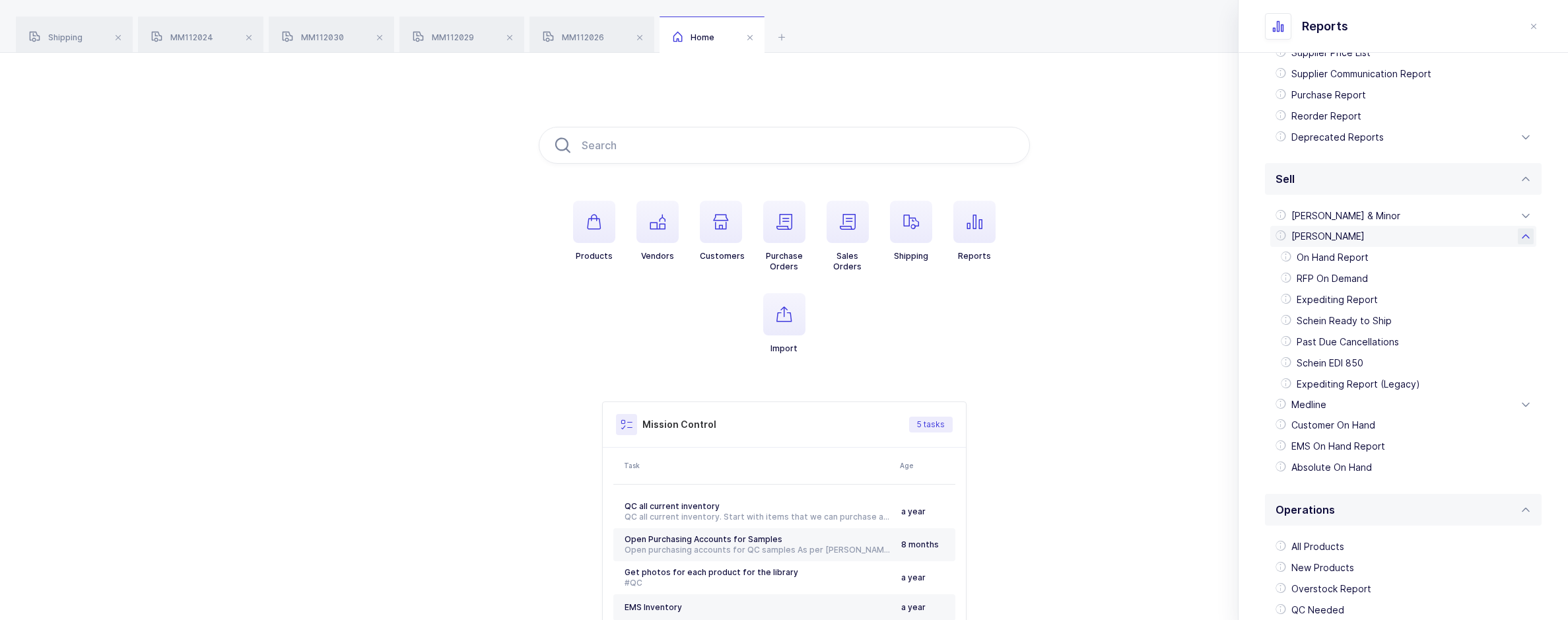
scroll to position [264, 0]
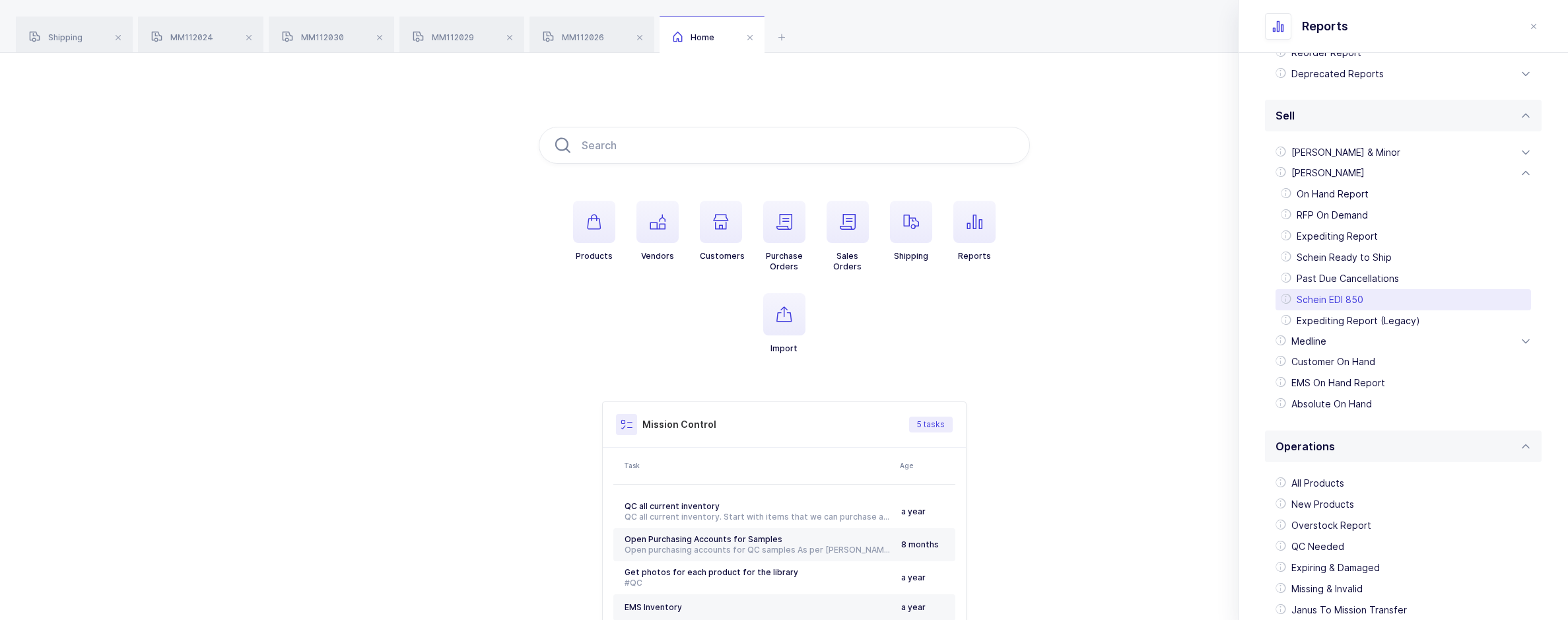
click at [1335, 299] on div "Schein EDI 850" at bounding box center [1403, 300] width 256 height 21
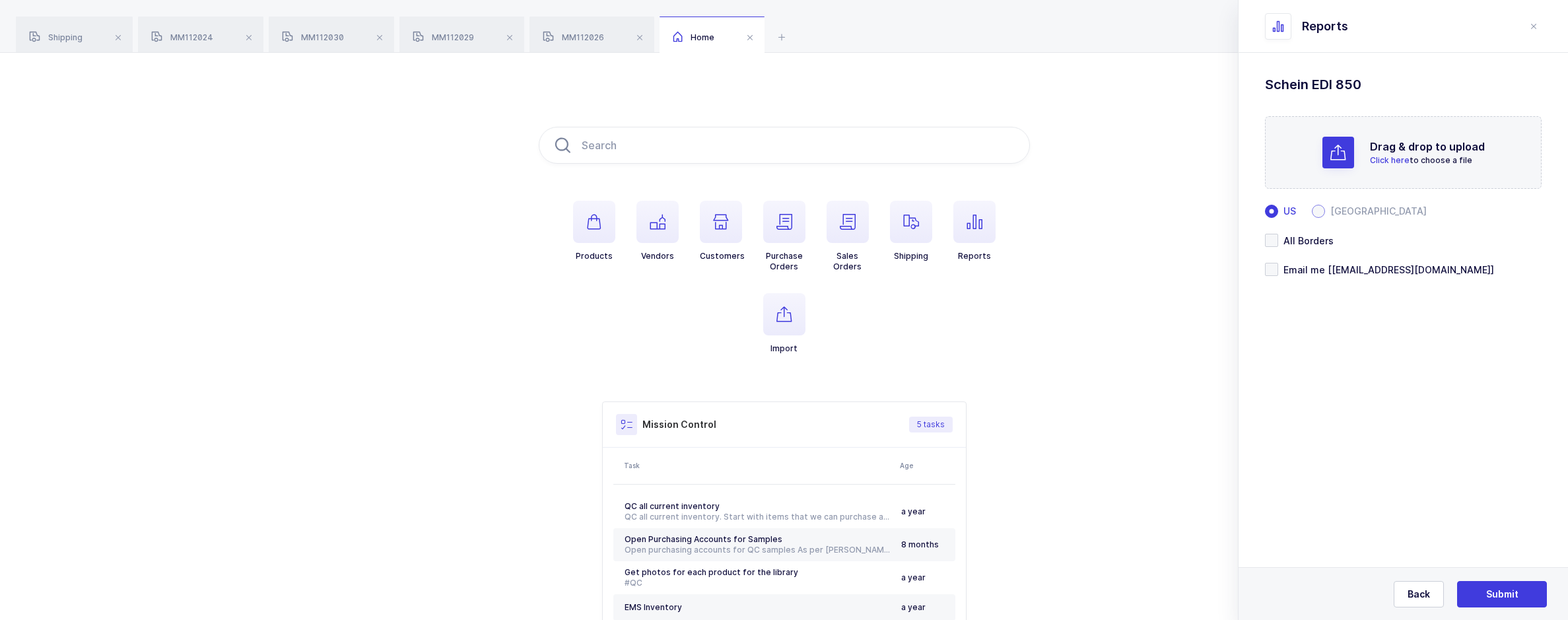
click at [1350, 207] on span "[GEOGRAPHIC_DATA]" at bounding box center [1376, 211] width 102 height 9
click at [1325, 207] on input "[GEOGRAPHIC_DATA]" at bounding box center [1317, 211] width 13 height 13
radio input "true"
radio input "false"
radio input "true"
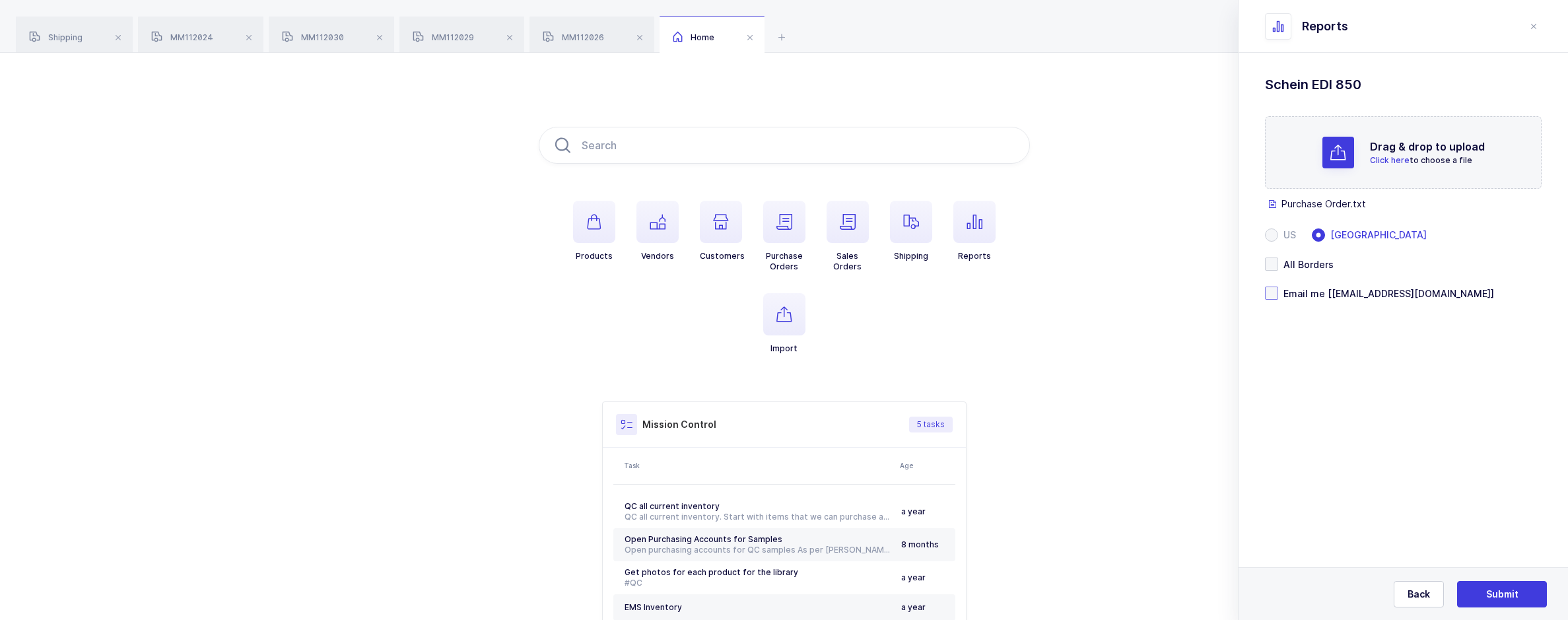
click at [1276, 296] on span at bounding box center [1271, 293] width 13 height 13
click at [1278, 287] on input "Email me [[EMAIL_ADDRESS][DOMAIN_NAME]]" at bounding box center [1278, 287] width 0 height 0
click at [1501, 599] on span "Submit" at bounding box center [1502, 593] width 32 height 13
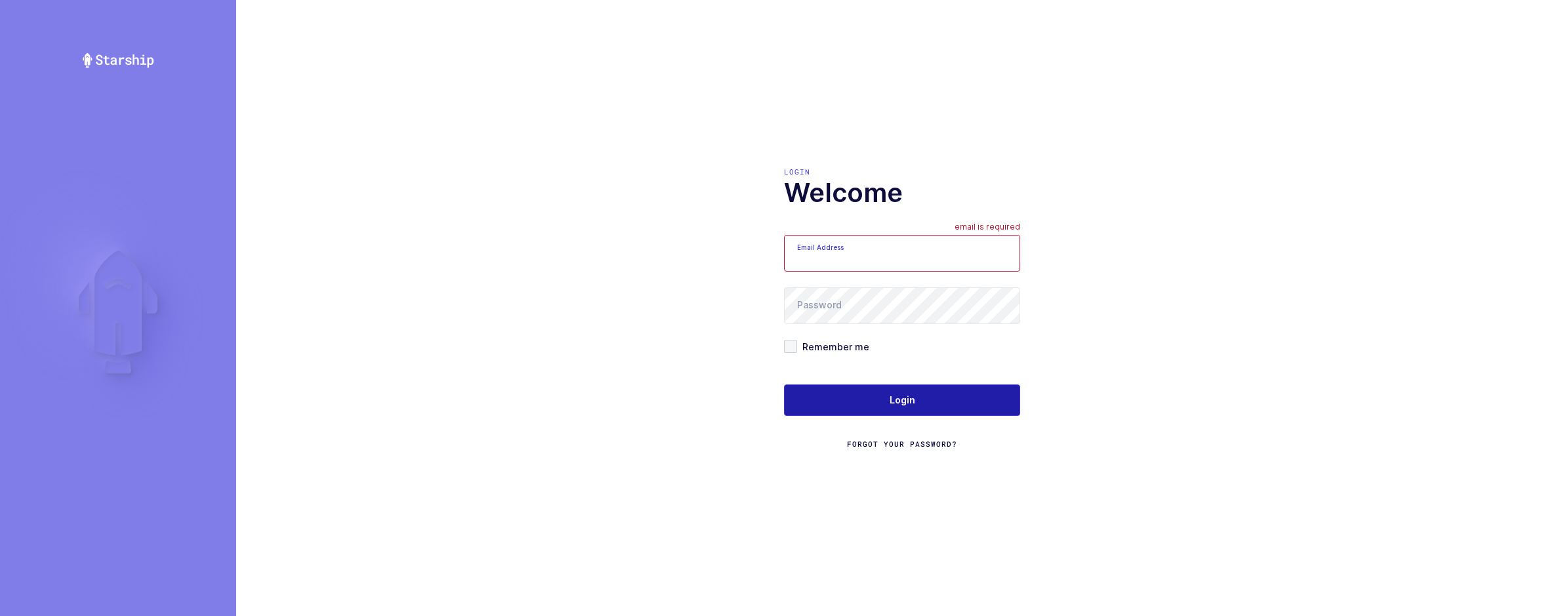
type input "sameer@janustrade.com"
click at [810, 392] on button "Login" at bounding box center [902, 400] width 236 height 32
